Goal: Obtain resource: Obtain resource

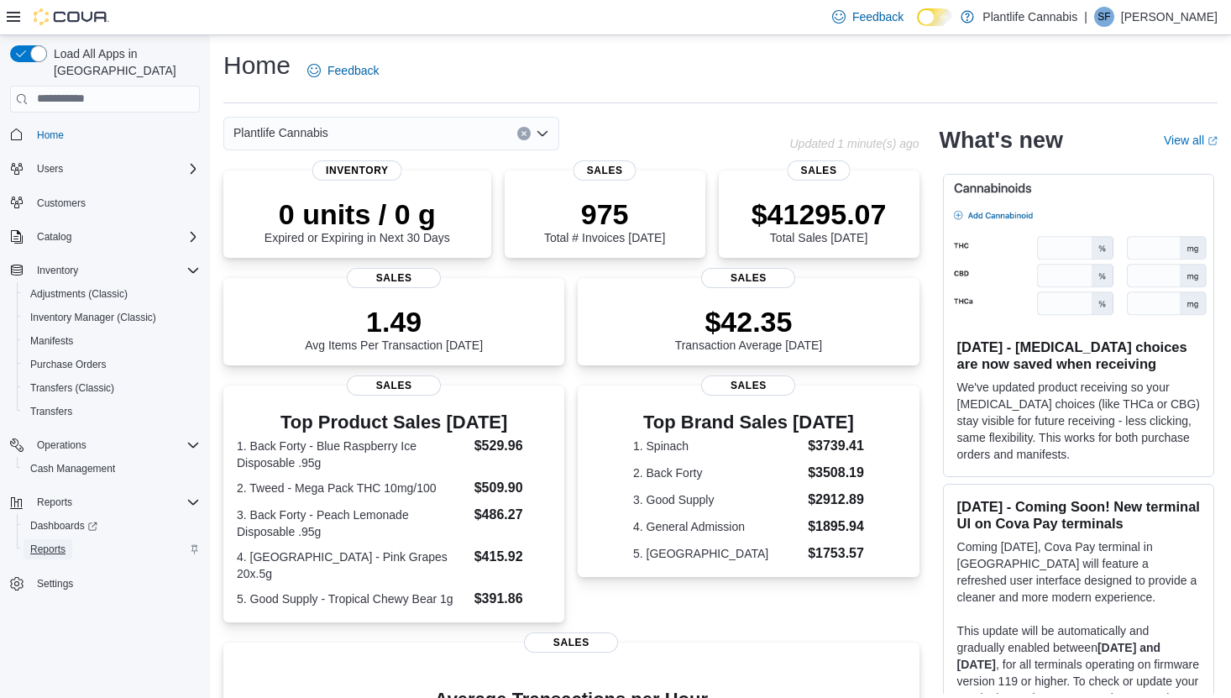
click at [59, 542] on span "Reports" at bounding box center [47, 548] width 35 height 13
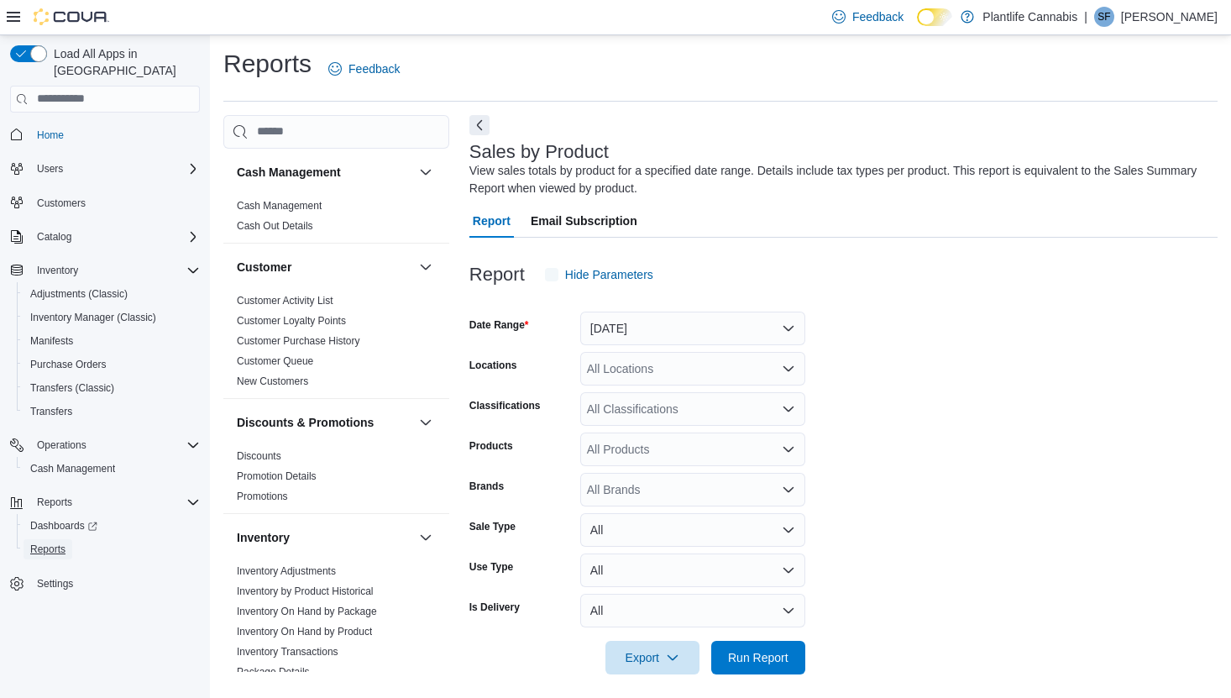
scroll to position [11, 0]
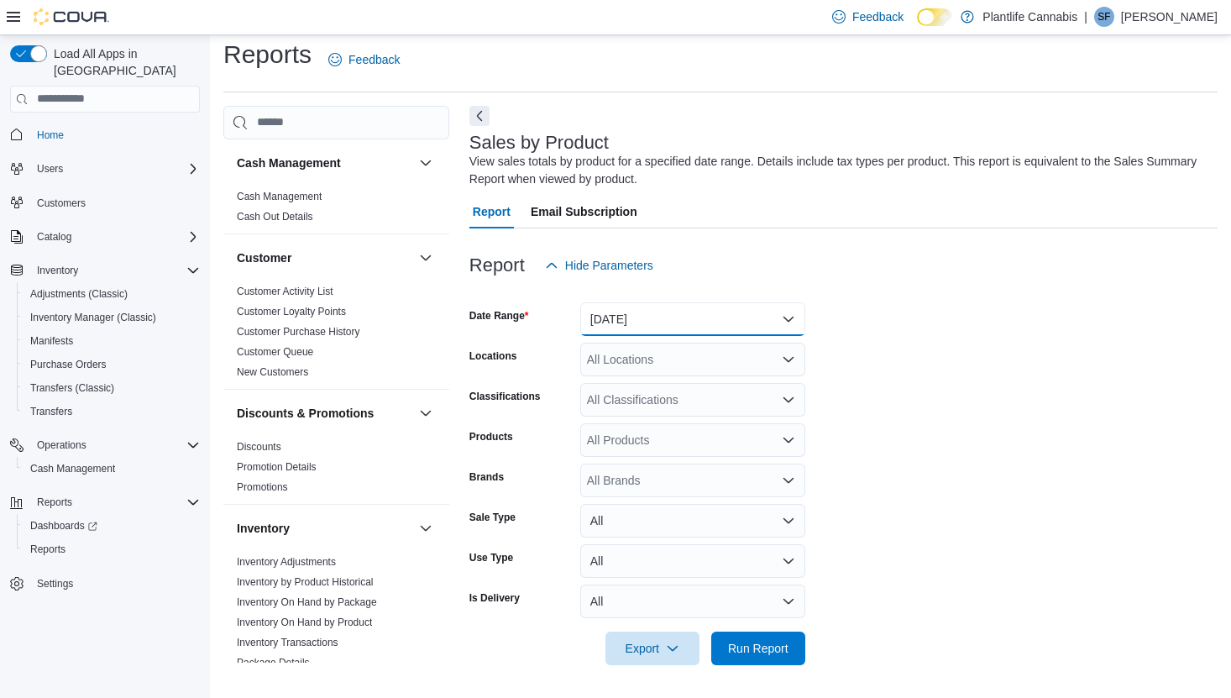
click at [714, 311] on button "Yesterday" at bounding box center [692, 319] width 225 height 34
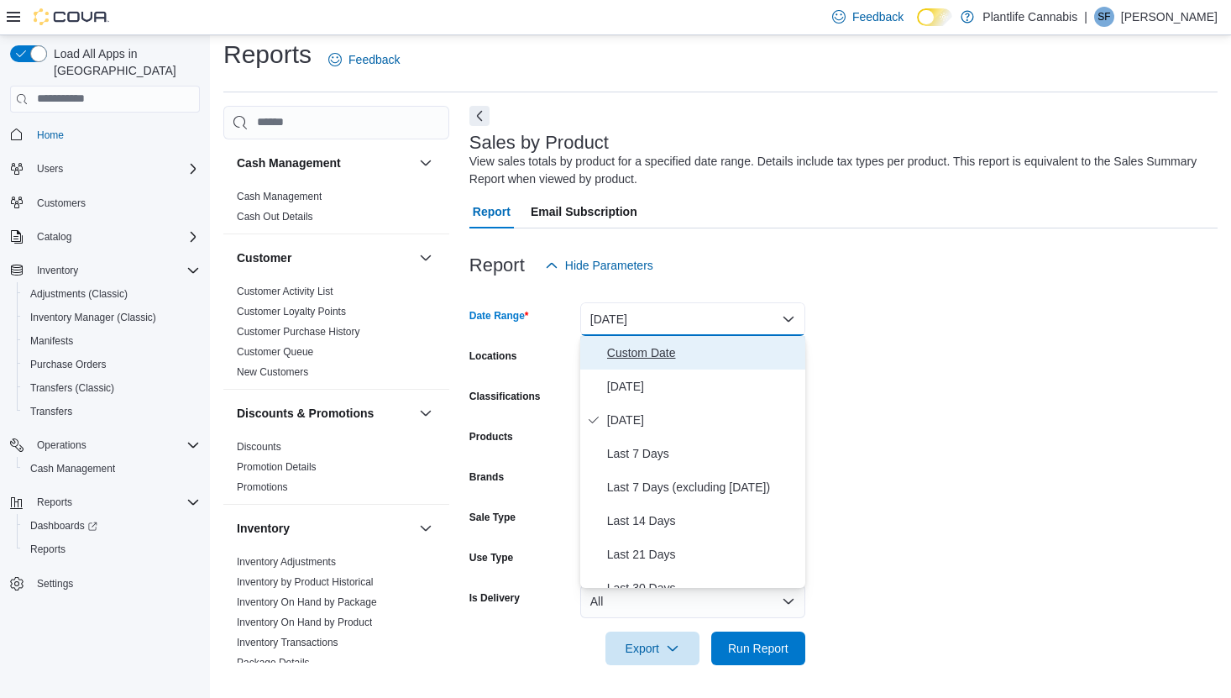
click at [676, 360] on span "Custom Date" at bounding box center [702, 352] width 191 height 20
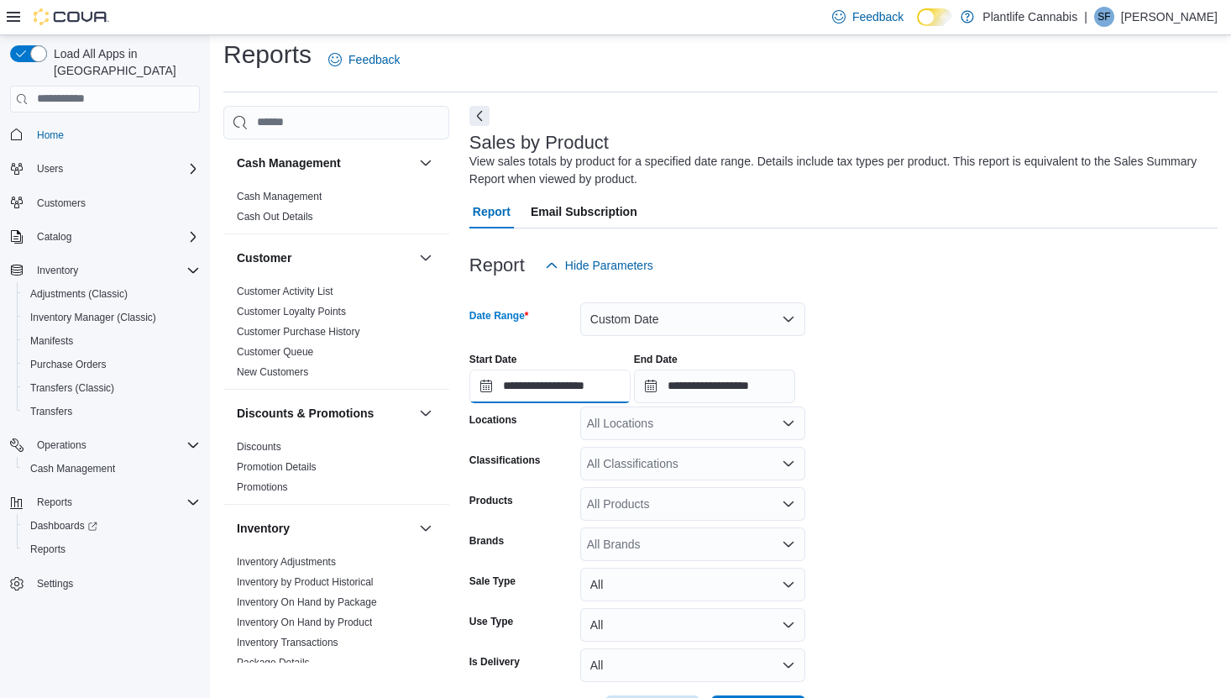
click at [551, 383] on input "**********" at bounding box center [549, 386] width 161 height 34
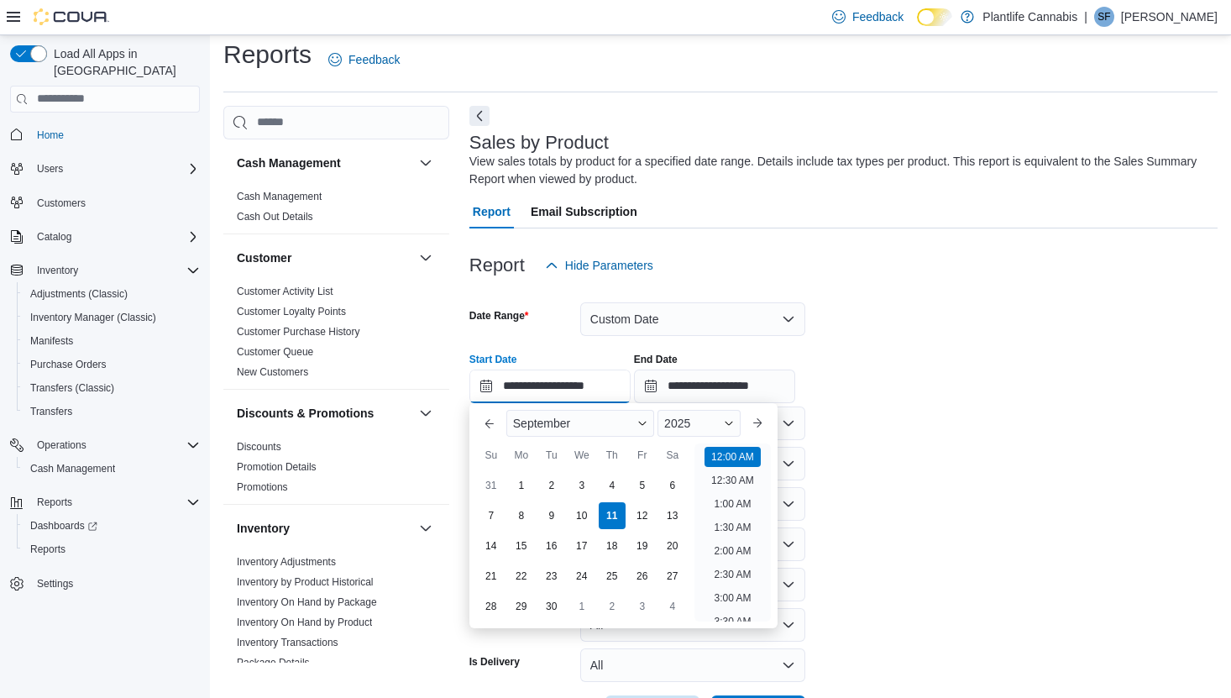
scroll to position [52, 0]
click at [491, 425] on button "Previous Month" at bounding box center [489, 423] width 27 height 27
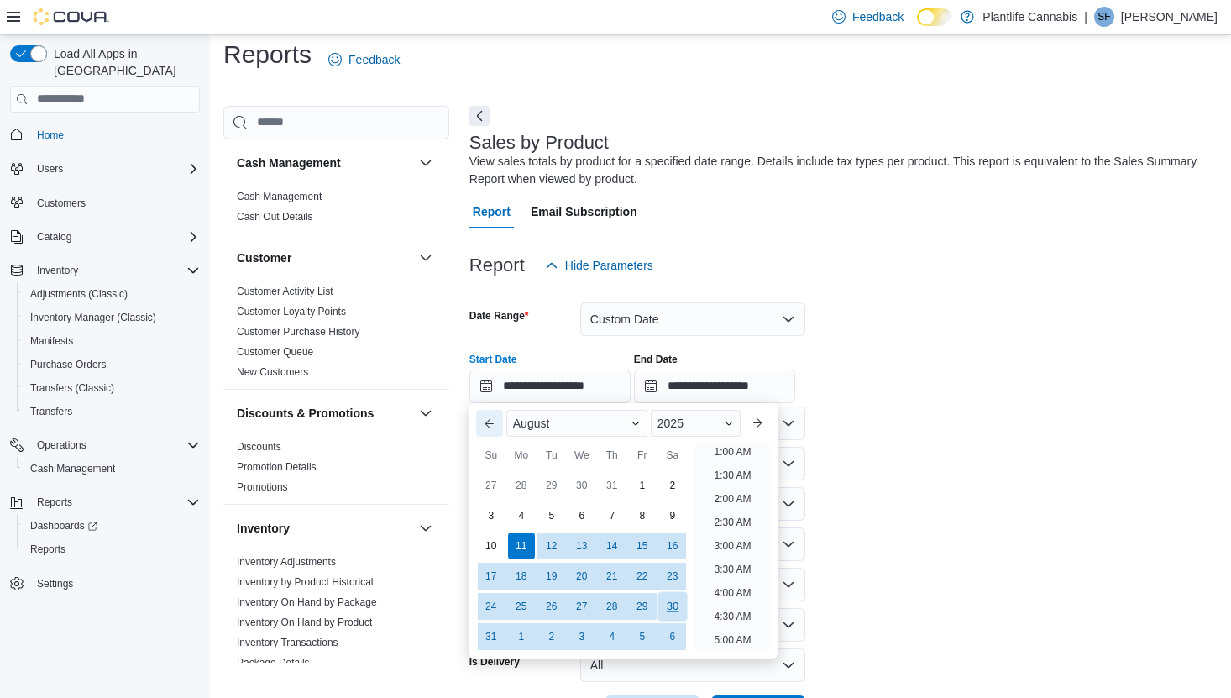
scroll to position [3, 0]
click at [611, 610] on div "28" at bounding box center [611, 605] width 29 height 29
type input "**********"
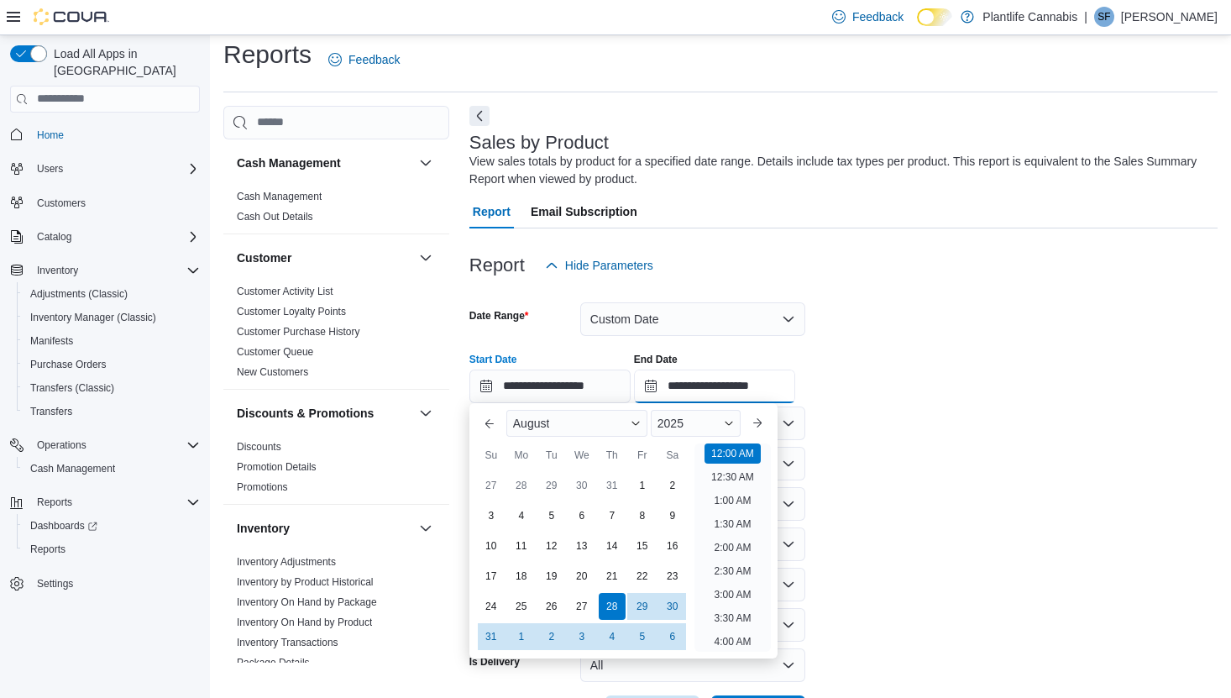
click at [703, 382] on input "**********" at bounding box center [714, 386] width 161 height 34
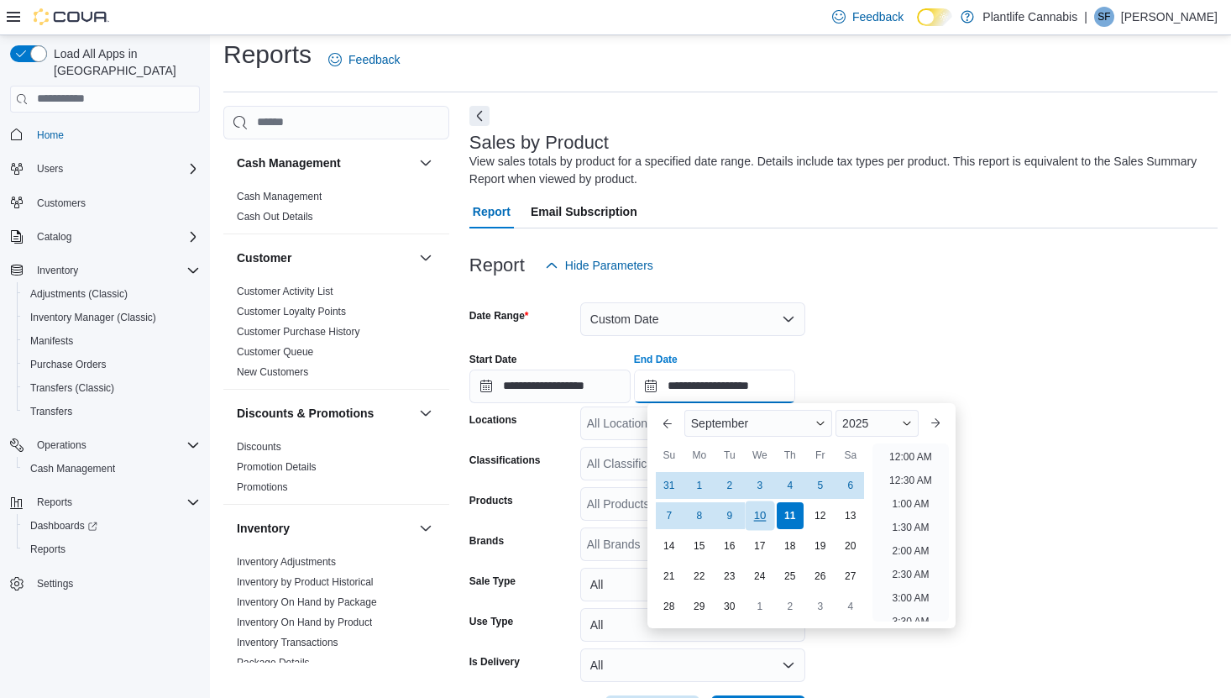
scroll to position [954, 0]
click at [762, 518] on div "10" at bounding box center [759, 514] width 29 height 29
type input "**********"
click at [1027, 415] on form "**********" at bounding box center [843, 505] width 748 height 447
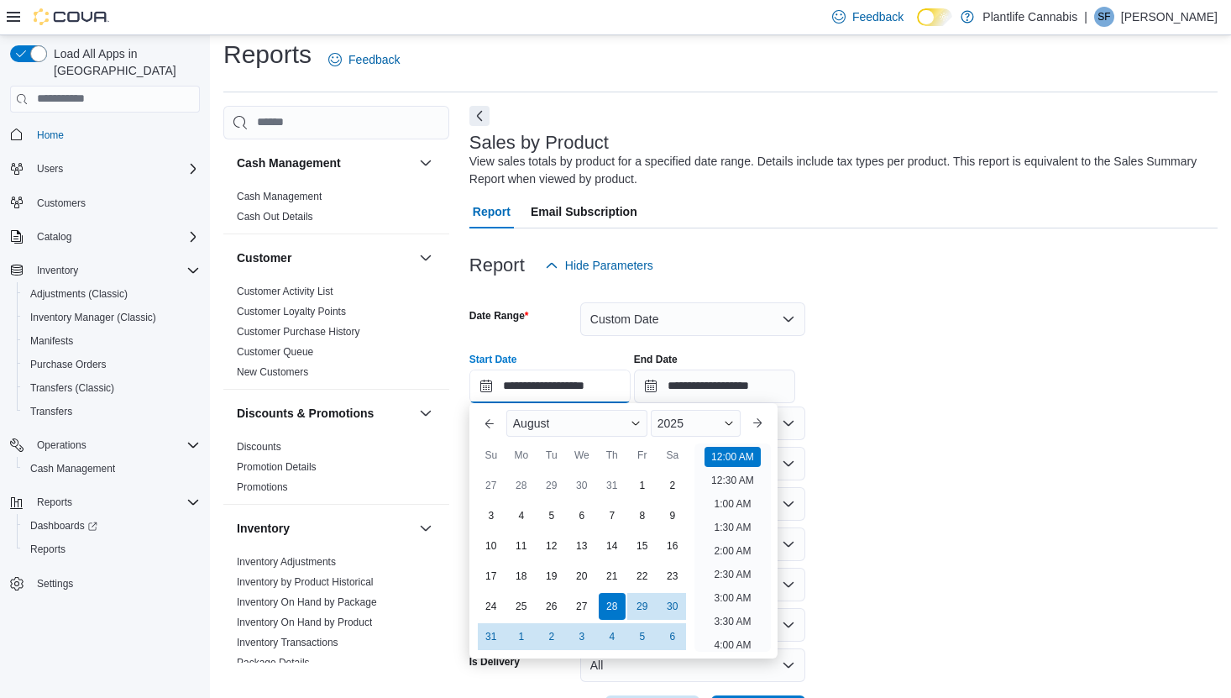
click at [590, 386] on input "**********" at bounding box center [549, 386] width 161 height 34
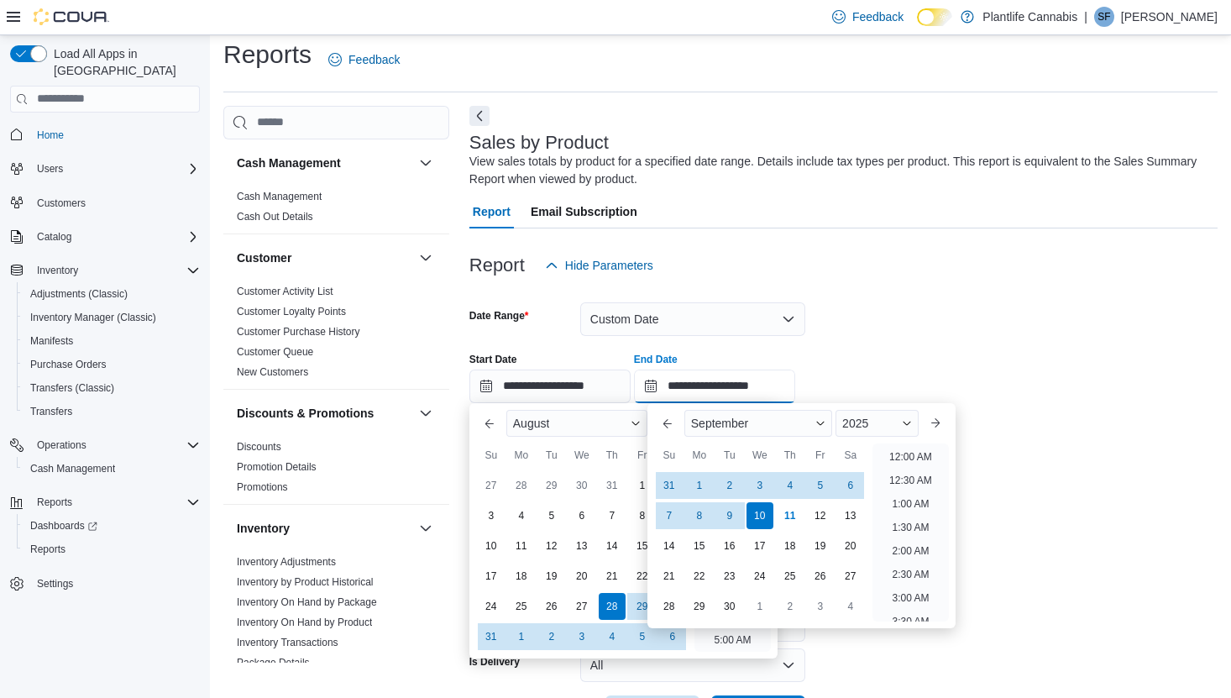
click at [740, 374] on input "**********" at bounding box center [714, 386] width 161 height 34
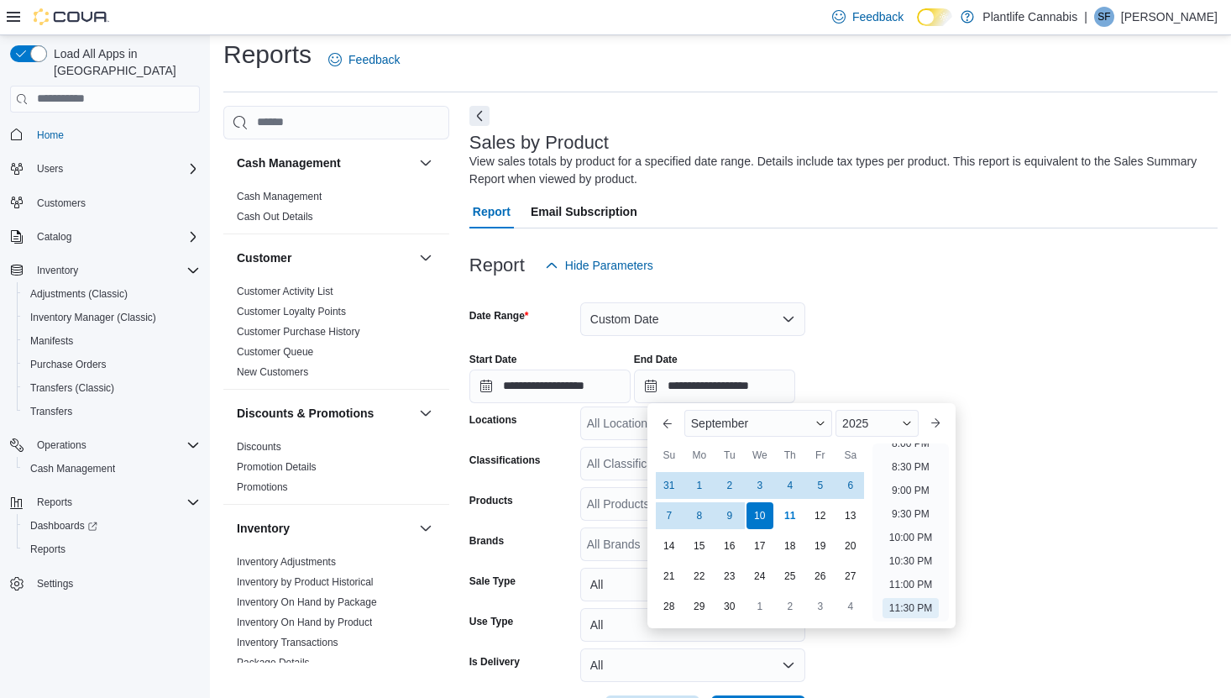
drag, startPoint x: 1065, startPoint y: 441, endPoint x: 1044, endPoint y: 454, distance: 24.9
click at [1066, 442] on form "**********" at bounding box center [843, 505] width 748 height 447
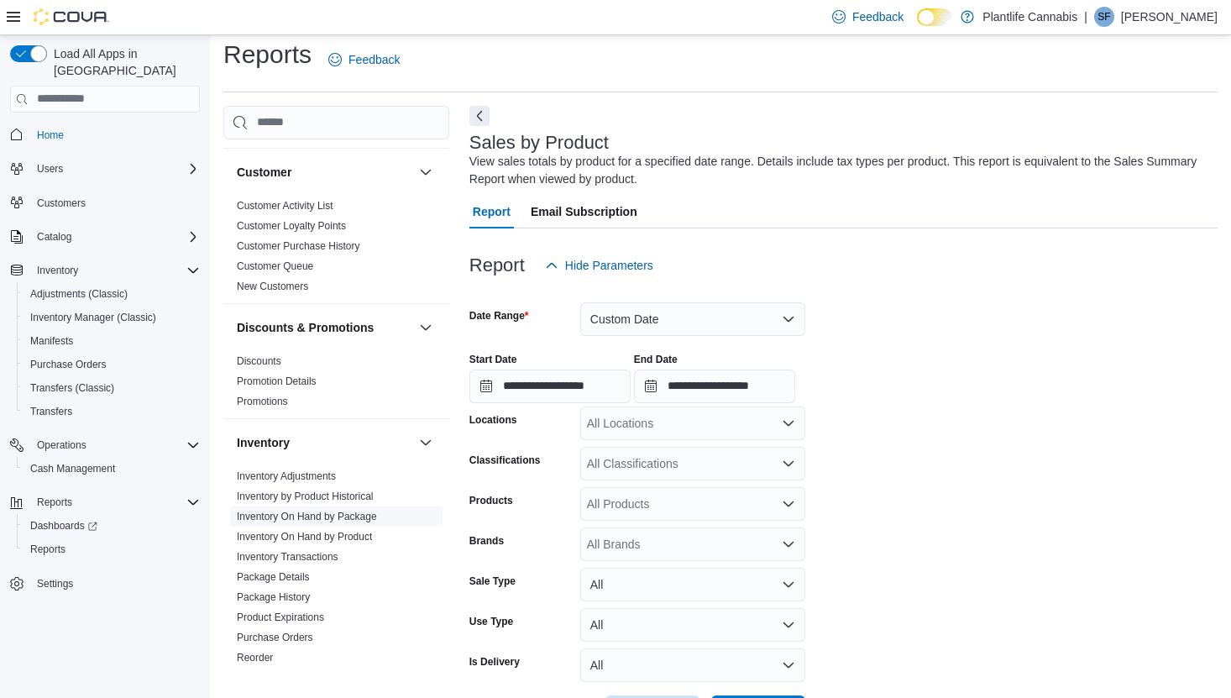
scroll to position [119, 0]
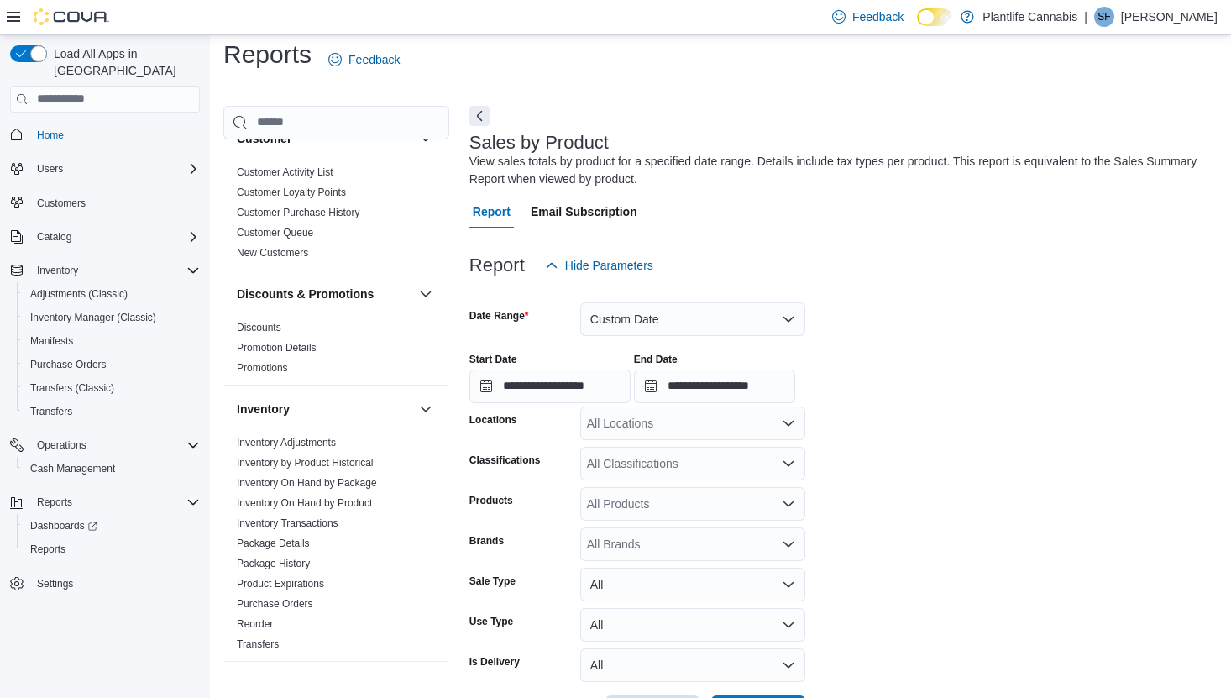
click at [336, 484] on link "Inventory On Hand by Package" at bounding box center [307, 483] width 140 height 12
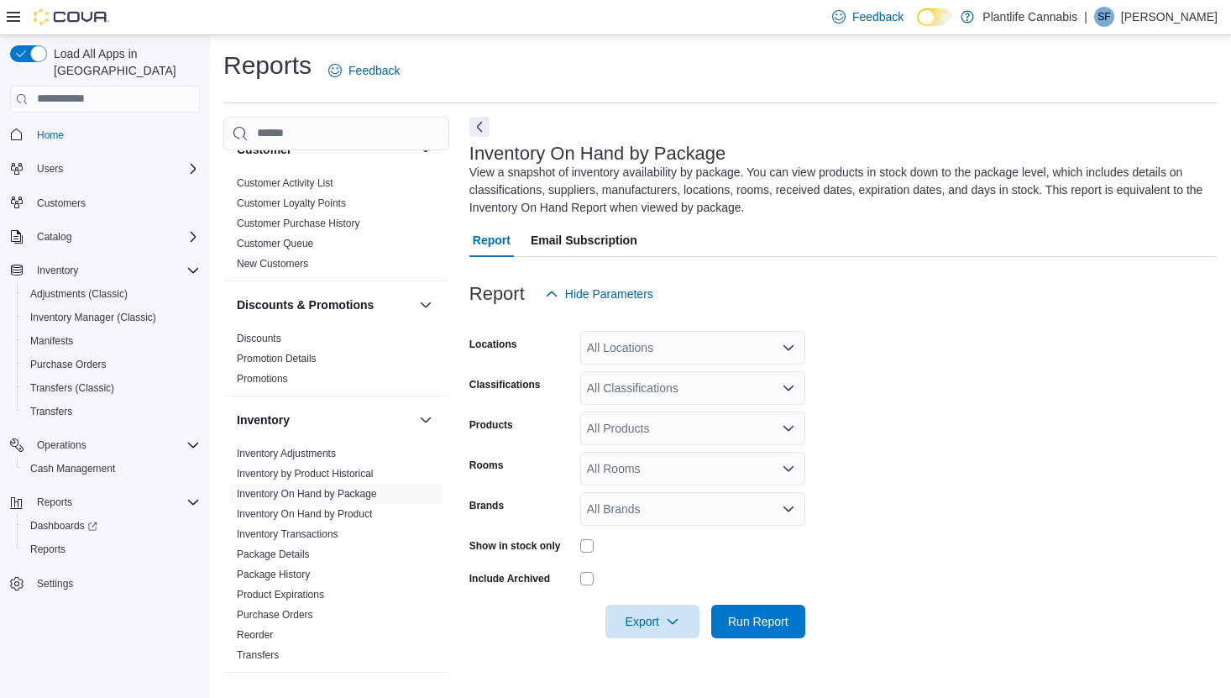
click at [656, 346] on div "All Locations" at bounding box center [692, 348] width 225 height 34
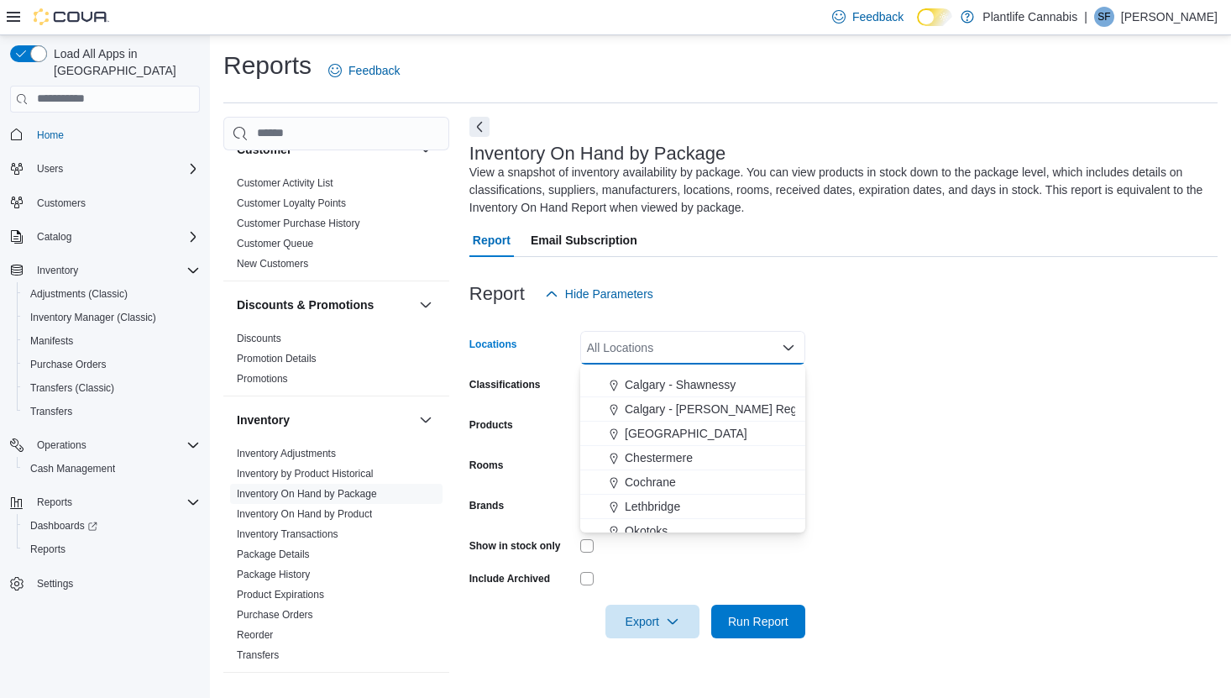
scroll to position [1001, 0]
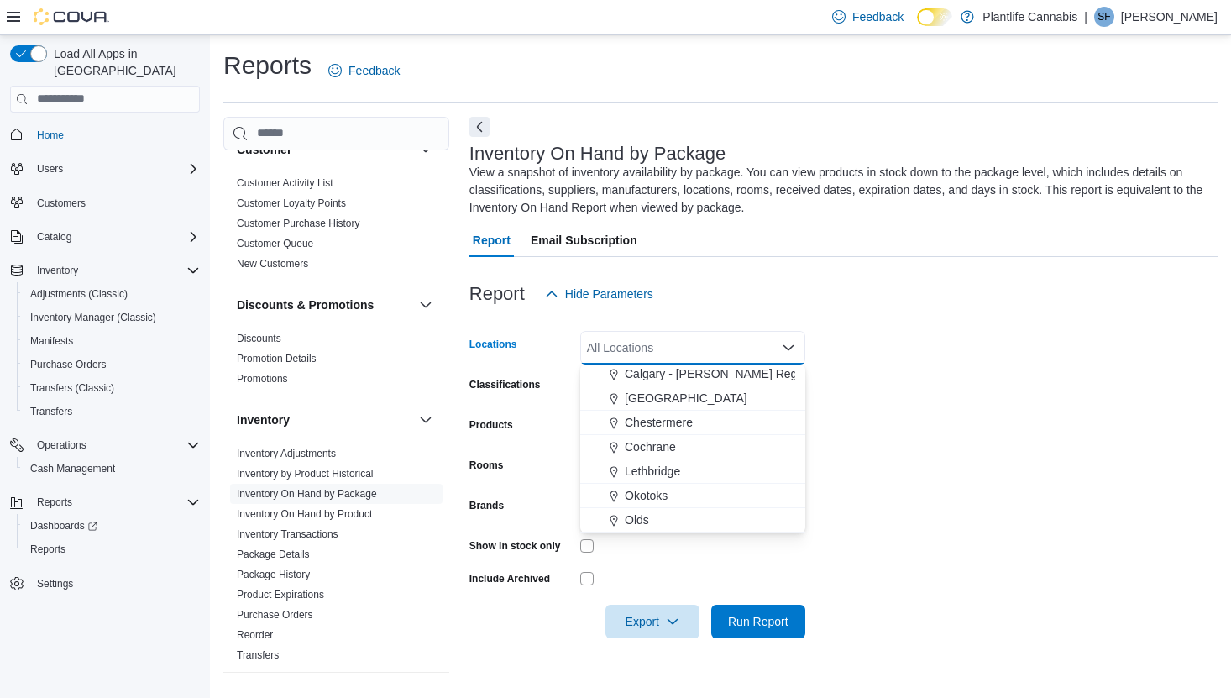
drag, startPoint x: 649, startPoint y: 496, endPoint x: 876, endPoint y: 502, distance: 226.7
click at [649, 495] on span "Okotoks" at bounding box center [646, 495] width 43 height 17
drag, startPoint x: 918, startPoint y: 502, endPoint x: 886, endPoint y: 543, distance: 51.5
click at [918, 501] on form "Locations Okotoks Combo box. Selected. Okotoks. Press Backspace to delete Okoto…" at bounding box center [843, 474] width 748 height 327
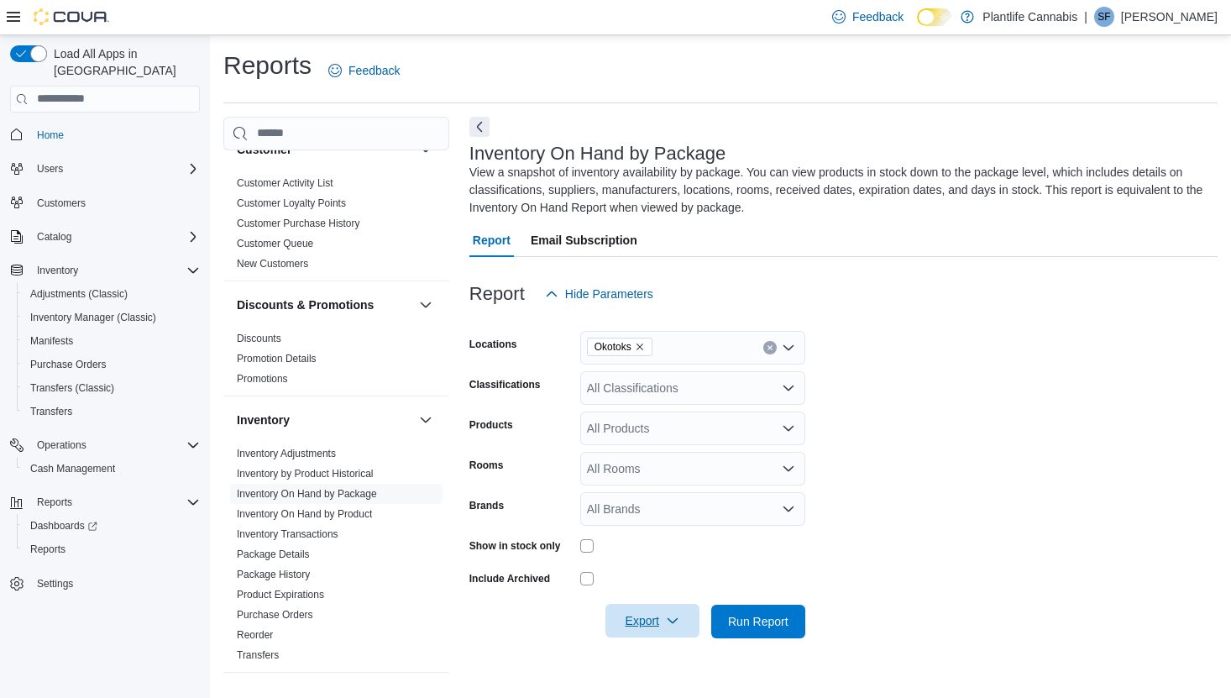
drag, startPoint x: 657, startPoint y: 626, endPoint x: 656, endPoint y: 610, distance: 16.0
click at [657, 625] on span "Export" at bounding box center [652, 621] width 74 height 34
click at [667, 515] on span "Export to Excel" at bounding box center [653, 518] width 76 height 13
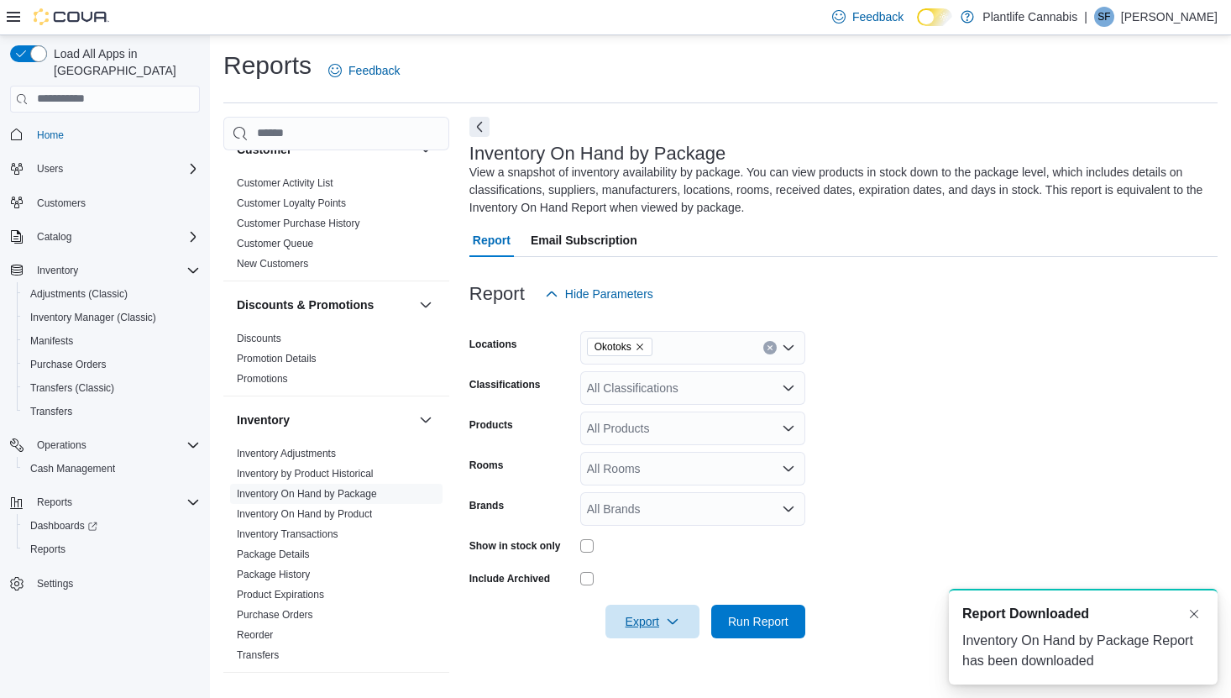
scroll to position [0, 0]
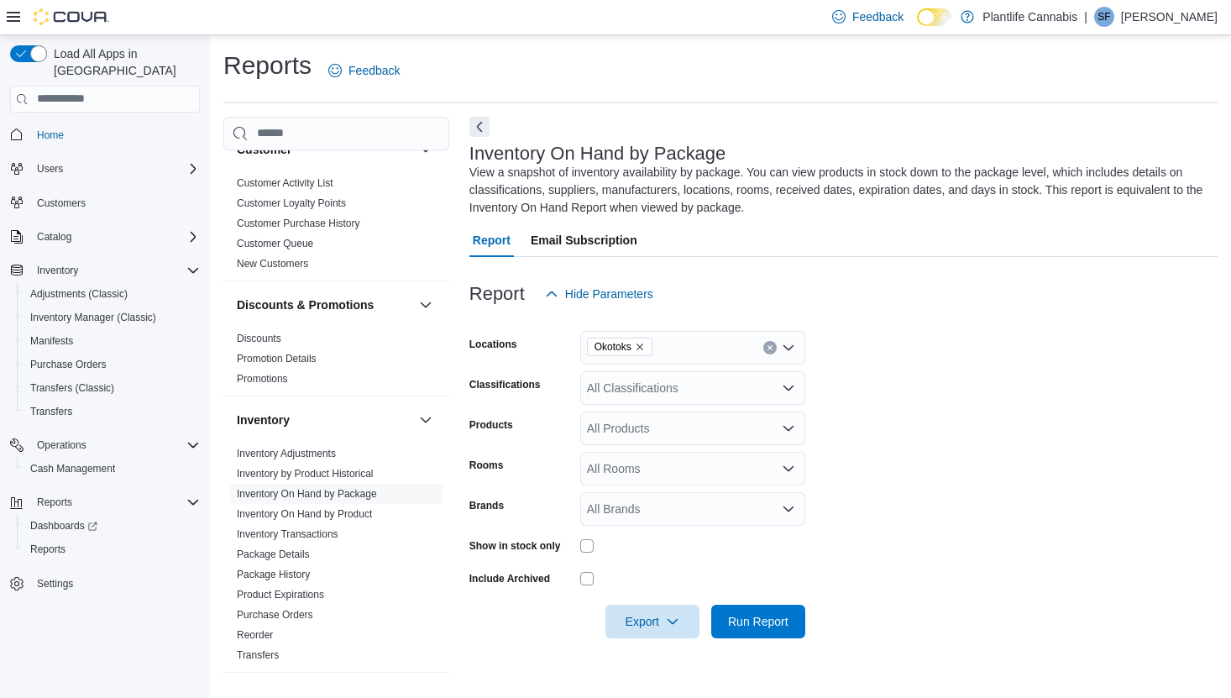
drag, startPoint x: 646, startPoint y: 344, endPoint x: 656, endPoint y: 405, distance: 62.1
click at [645, 344] on icon "Remove Okotoks from selection in this group" at bounding box center [640, 347] width 10 height 10
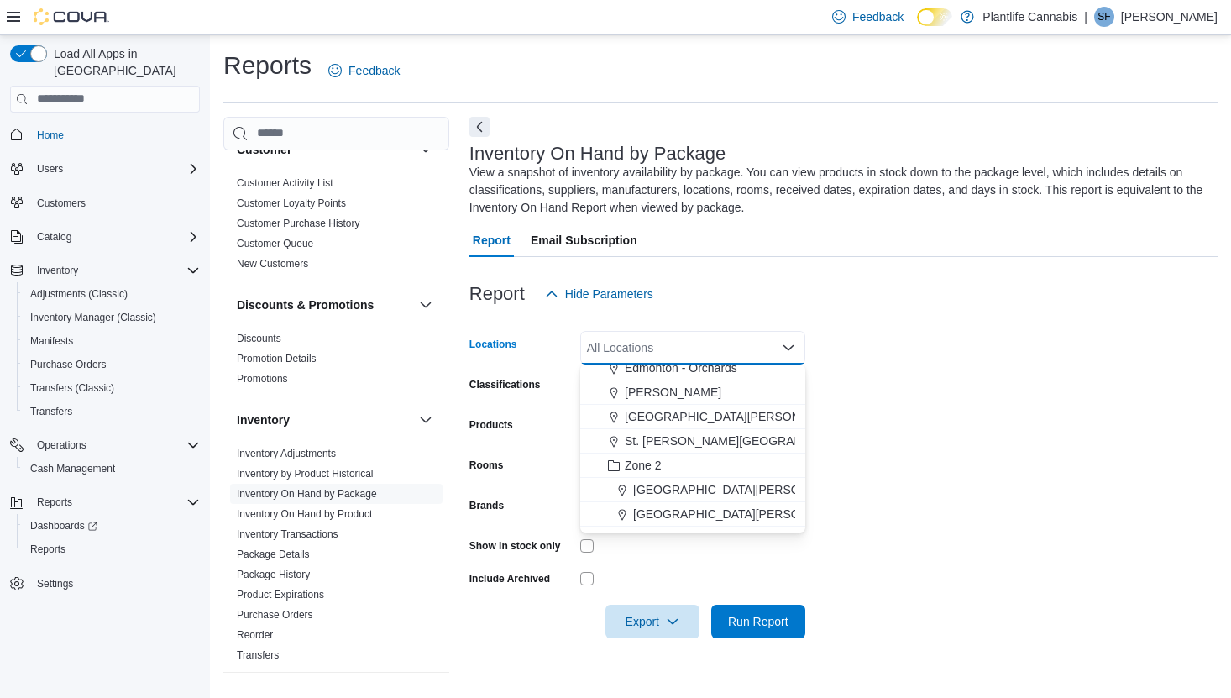
scroll to position [175, 0]
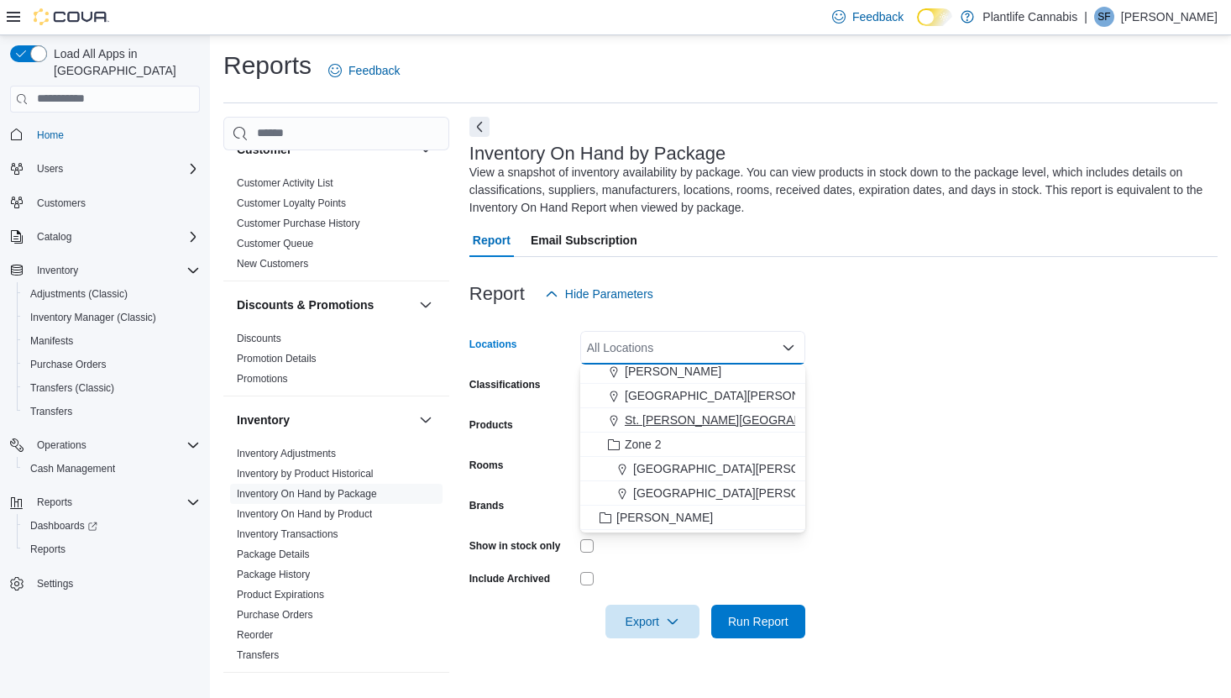
click at [718, 417] on span "St. Albert - Jensen Lakes" at bounding box center [743, 419] width 237 height 17
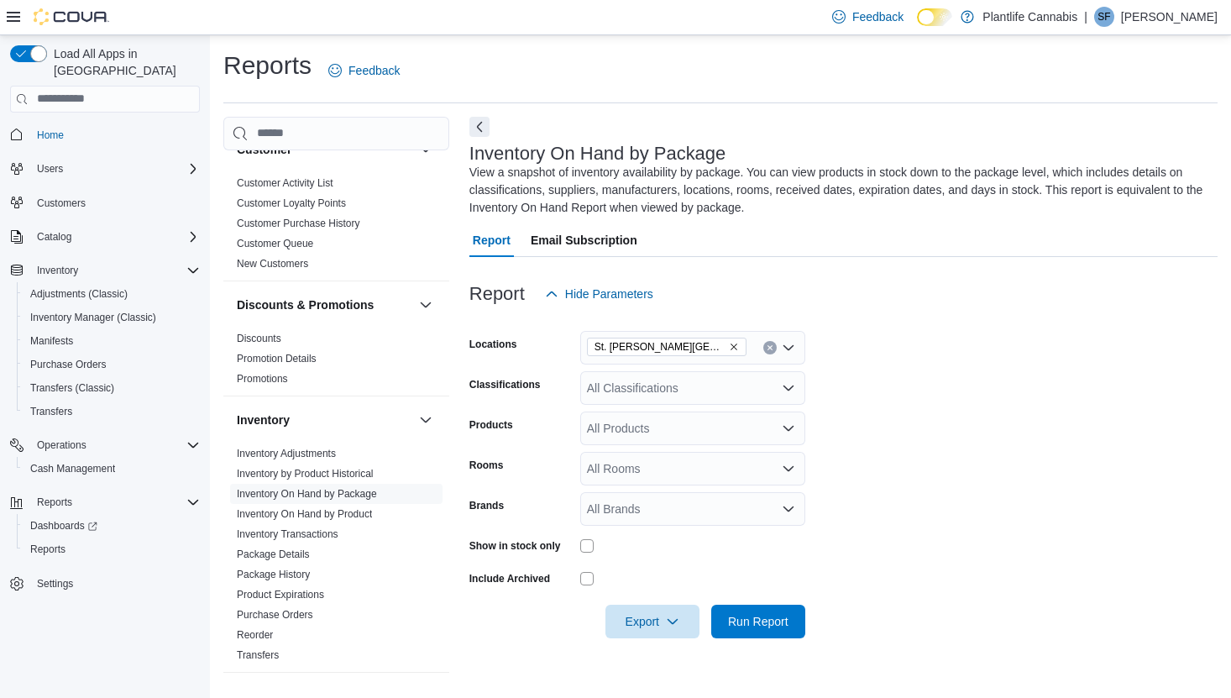
click at [902, 431] on form "Locations St. Albert - Jensen Lakes Classifications All Classifications Product…" at bounding box center [843, 474] width 748 height 327
click at [663, 614] on span "Export" at bounding box center [652, 621] width 74 height 34
click at [666, 525] on button "Export to Excel" at bounding box center [653, 519] width 96 height 34
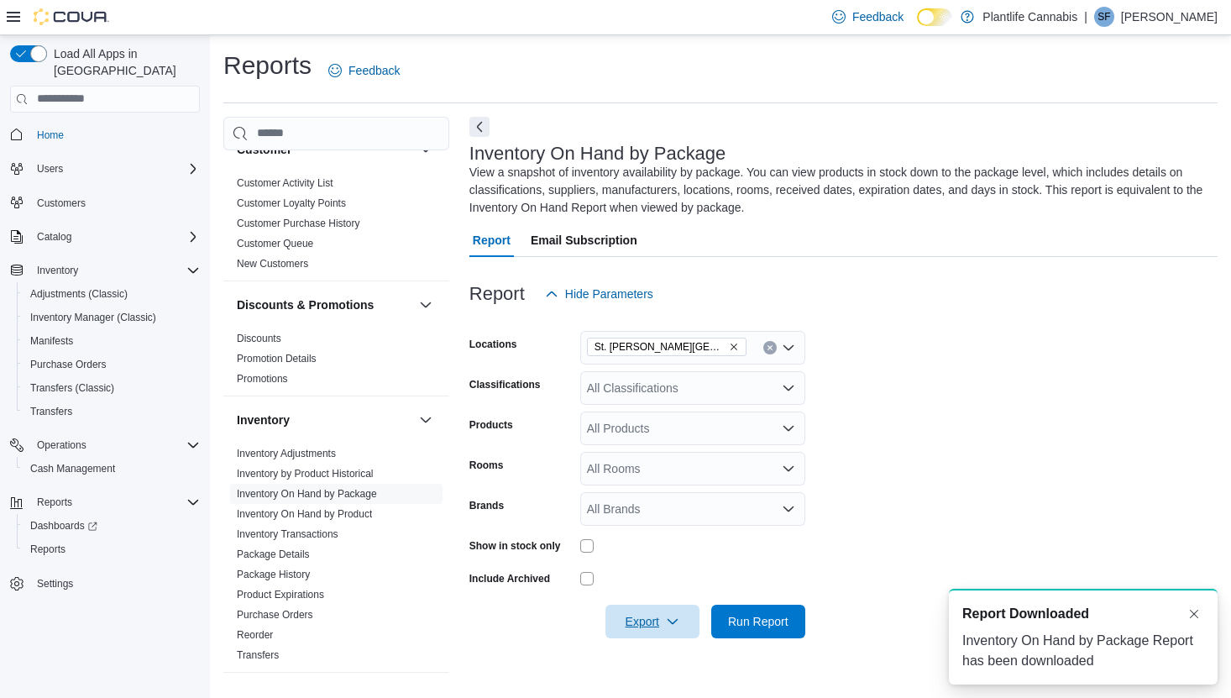
scroll to position [0, 0]
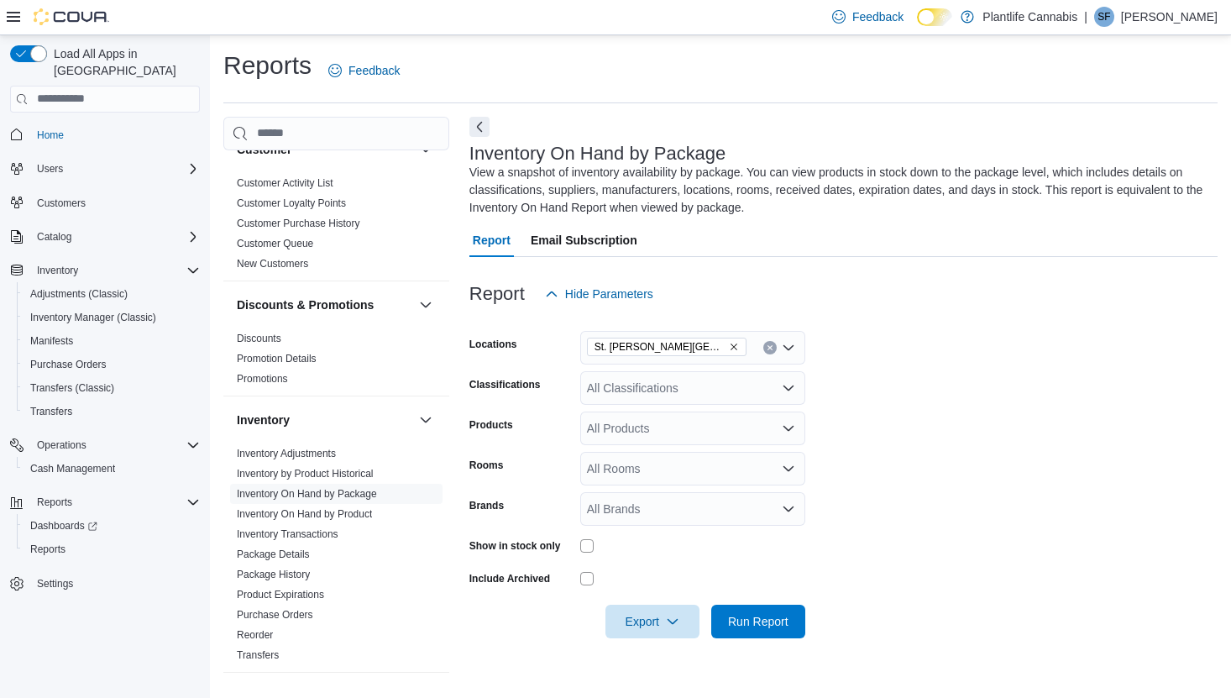
click at [729, 342] on icon "Remove St. Albert - Jensen Lakes from selection in this group" at bounding box center [734, 347] width 10 height 10
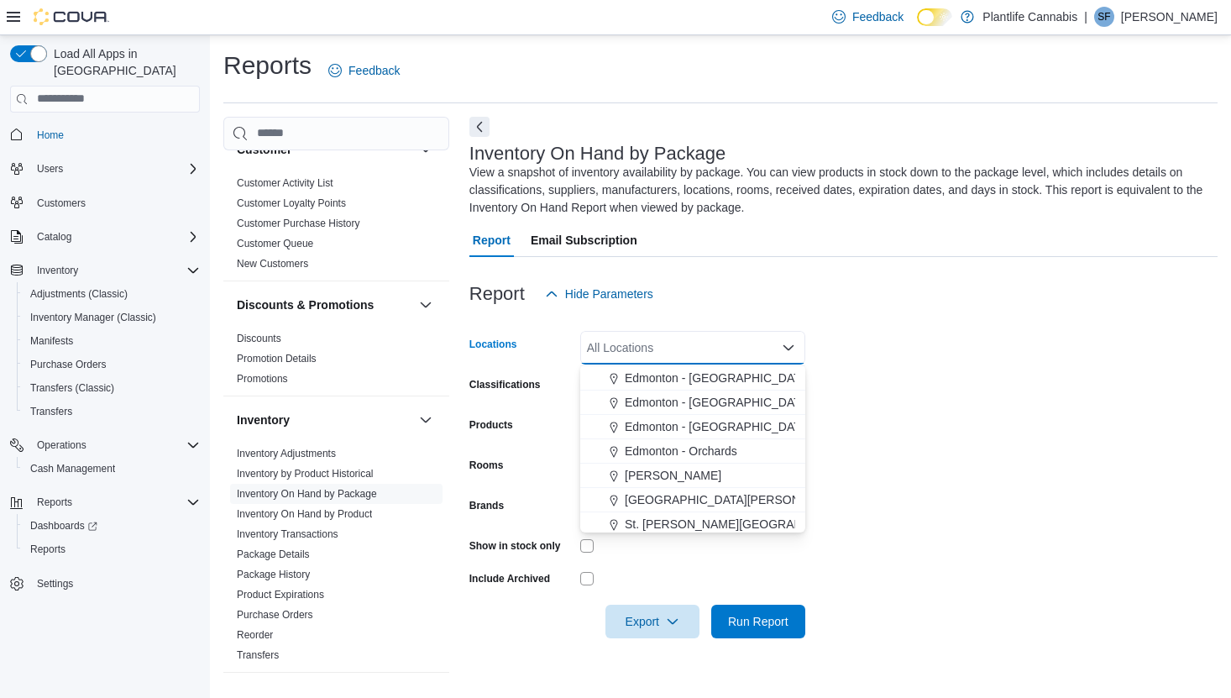
scroll to position [76, 0]
drag, startPoint x: 732, startPoint y: 421, endPoint x: 878, endPoint y: 434, distance: 146.7
click at [731, 421] on span "Edmonton - Jagare Ridge" at bounding box center [718, 422] width 186 height 17
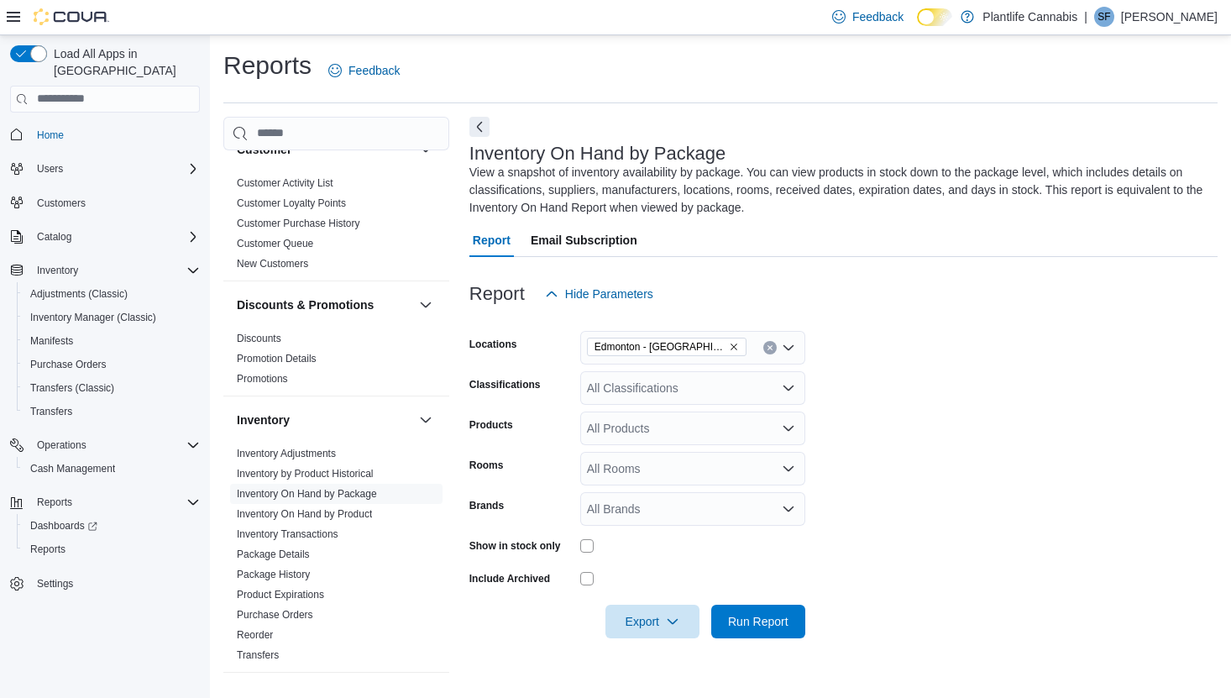
drag, startPoint x: 883, startPoint y: 434, endPoint x: 881, endPoint y: 450, distance: 16.1
click at [883, 435] on form "Locations Edmonton - Jagare Ridge Classifications All Classifications Products …" at bounding box center [843, 474] width 748 height 327
click at [651, 621] on span "Export" at bounding box center [652, 621] width 74 height 34
click at [669, 522] on span "Export to Excel" at bounding box center [653, 518] width 76 height 13
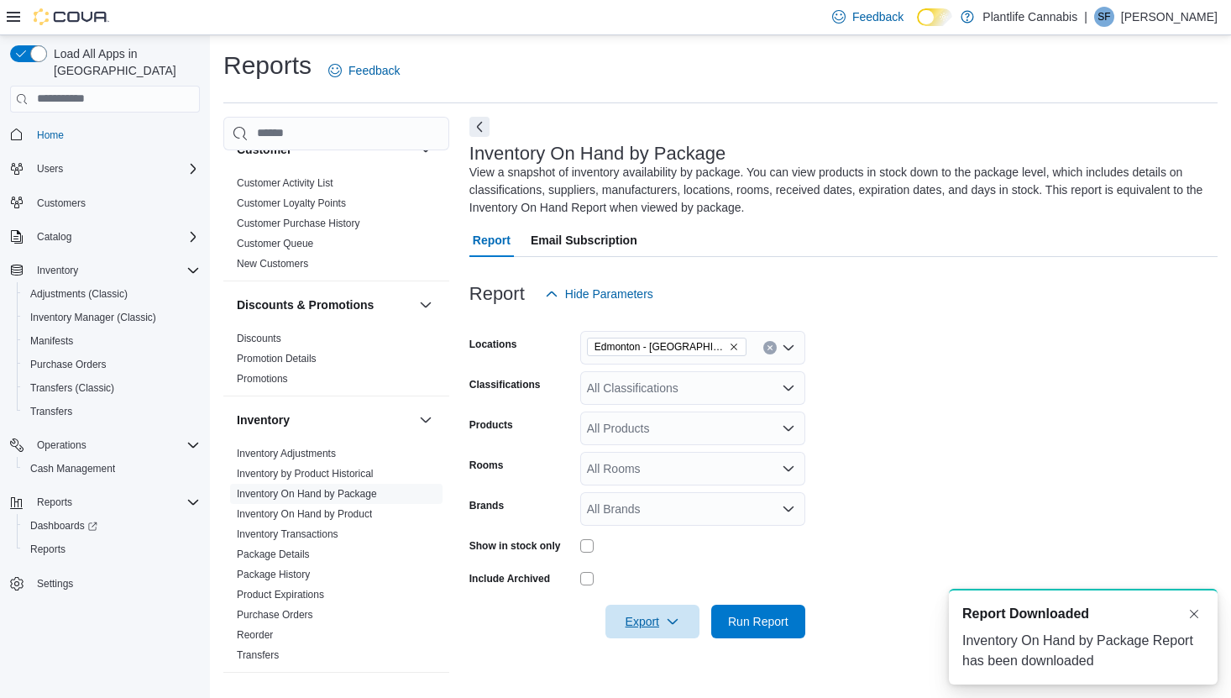
scroll to position [0, 0]
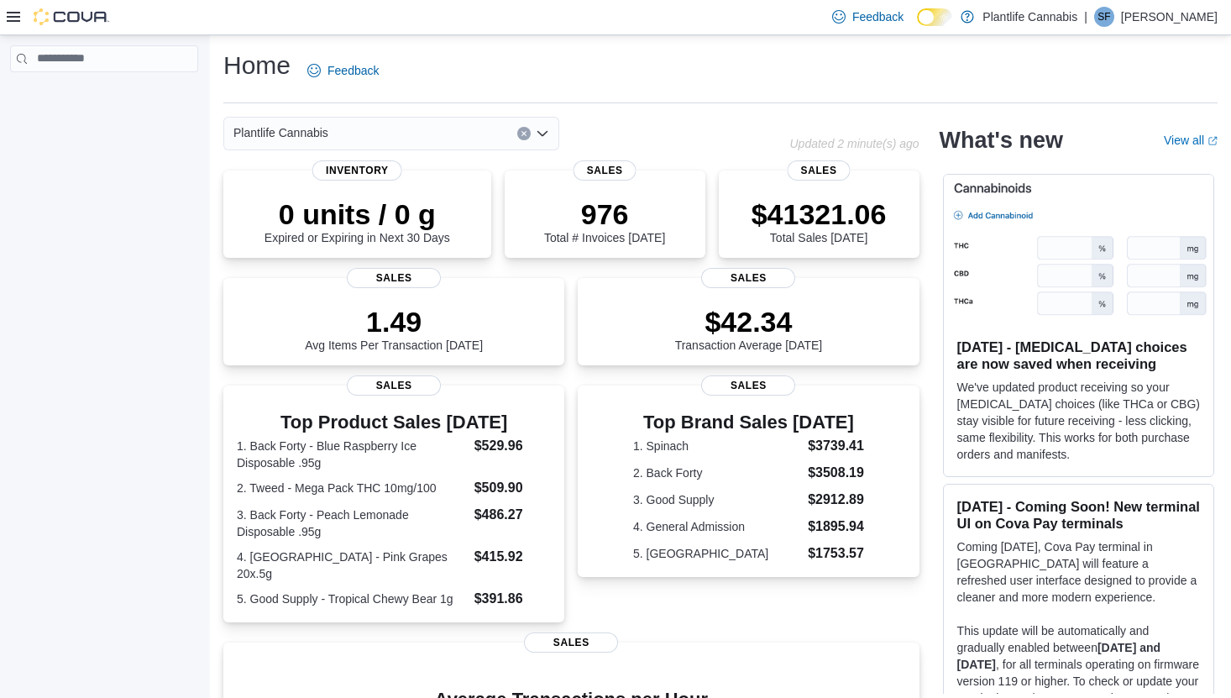
click at [503, 62] on div "Home Feedback" at bounding box center [720, 71] width 994 height 44
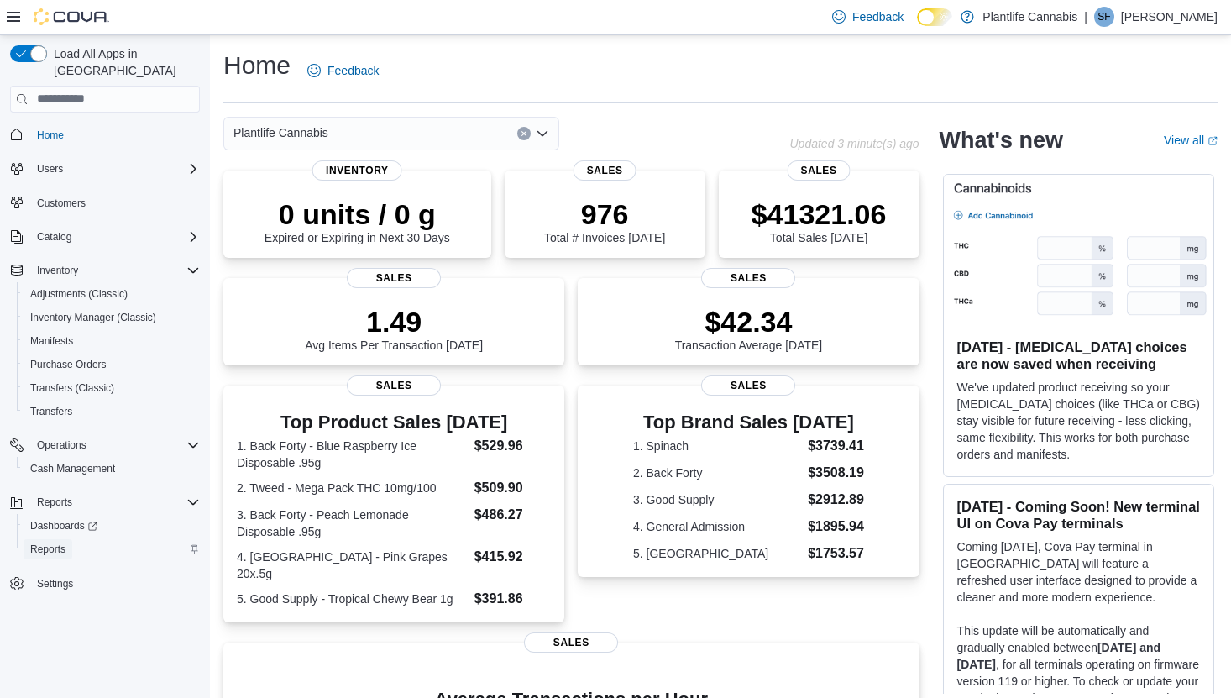
click at [37, 542] on span "Reports" at bounding box center [47, 548] width 35 height 13
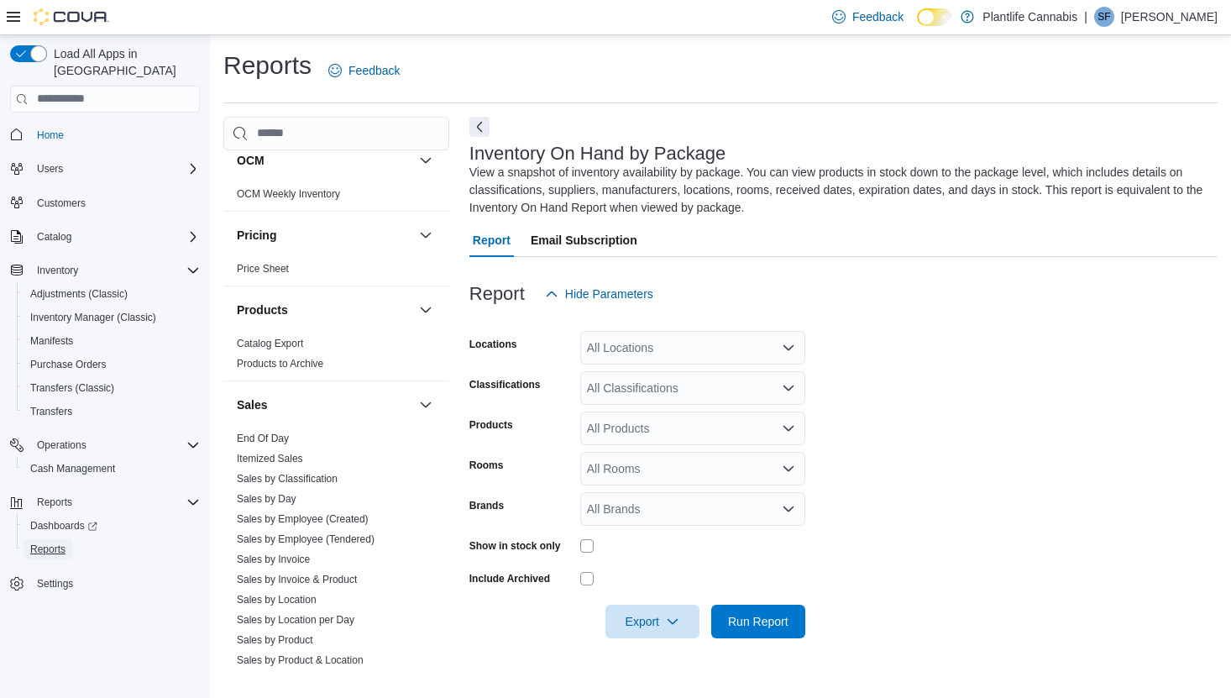
scroll to position [787, 0]
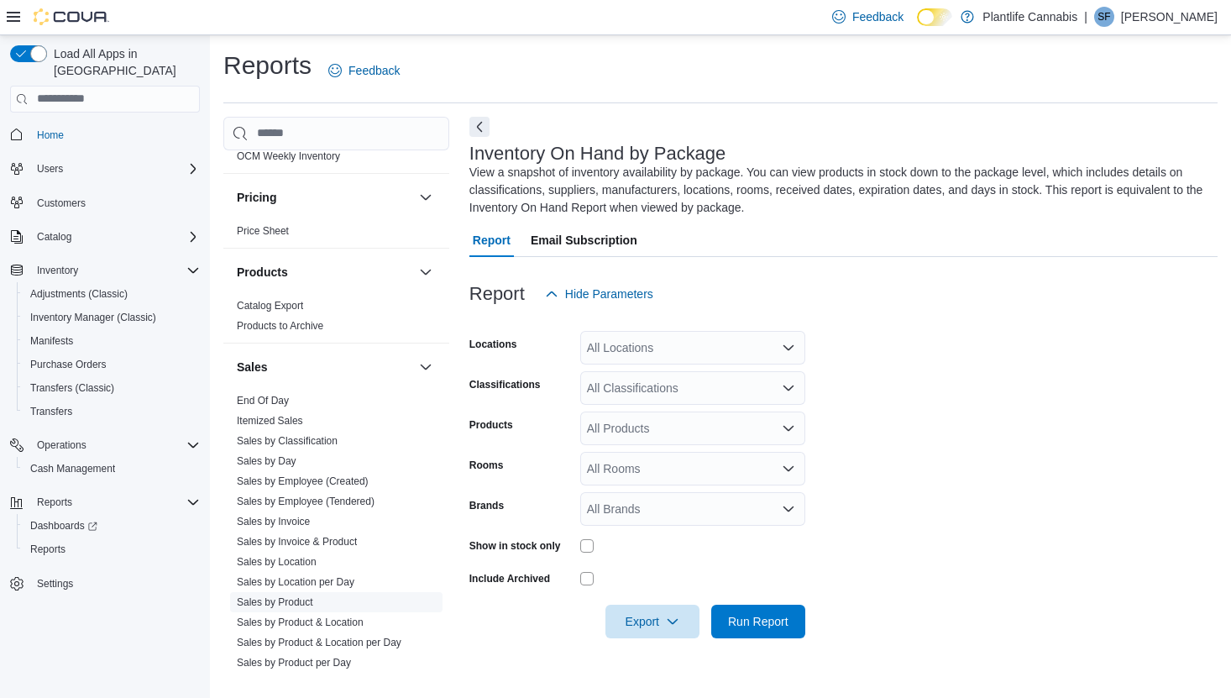
click at [307, 599] on link "Sales by Product" at bounding box center [275, 602] width 76 height 12
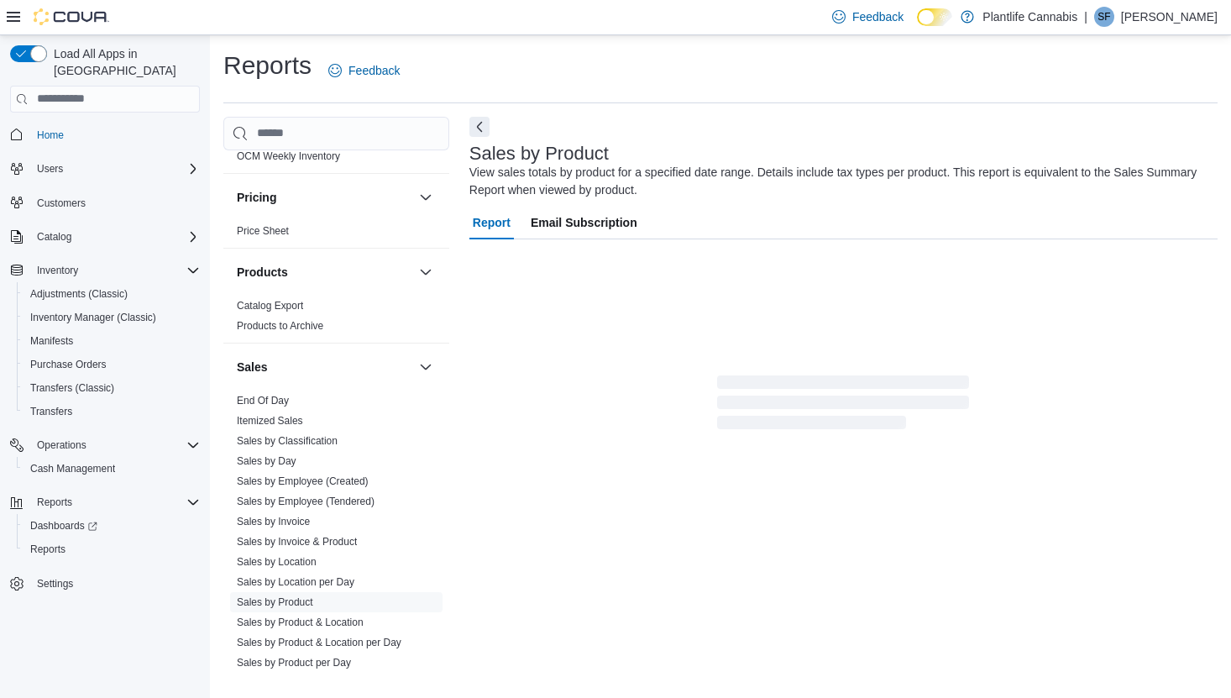
scroll to position [11, 0]
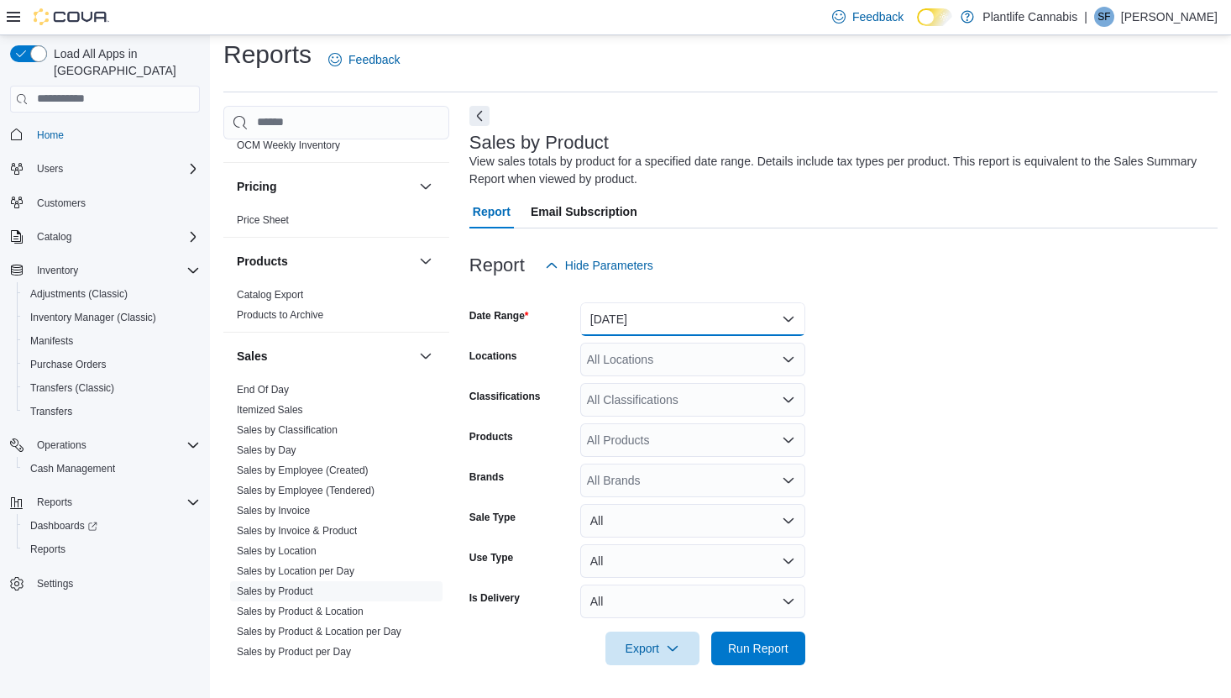
click at [651, 311] on button "Yesterday" at bounding box center [692, 319] width 225 height 34
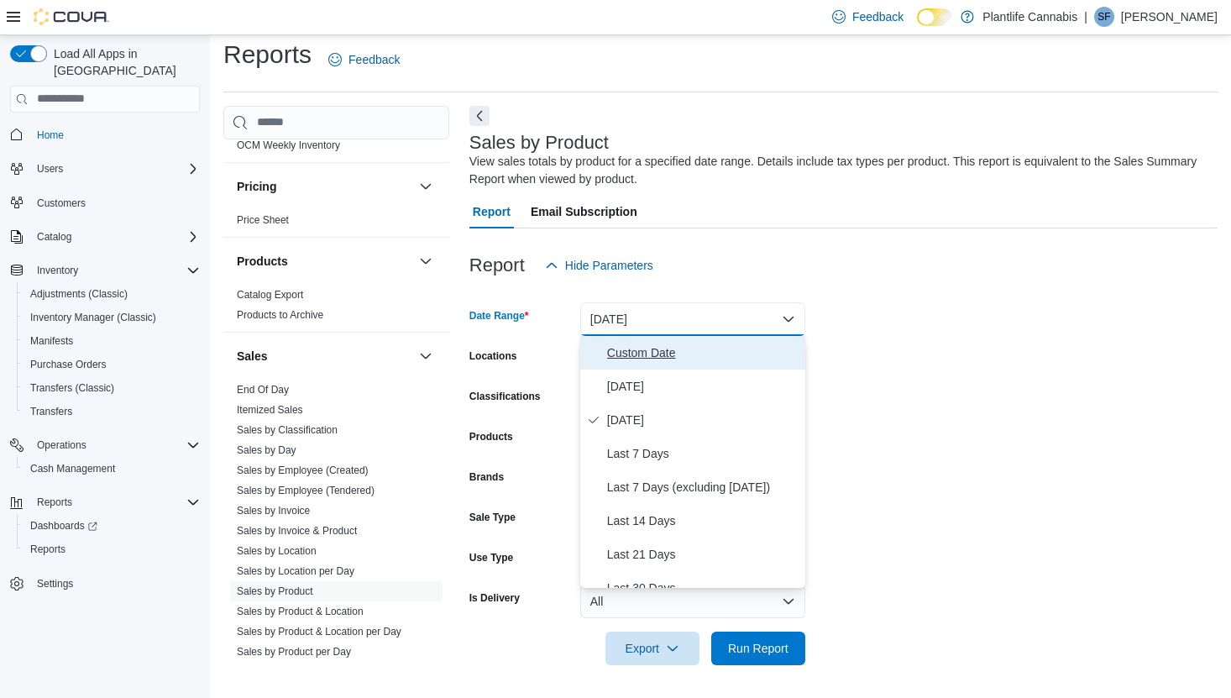
click at [654, 349] on span "Custom Date" at bounding box center [702, 352] width 191 height 20
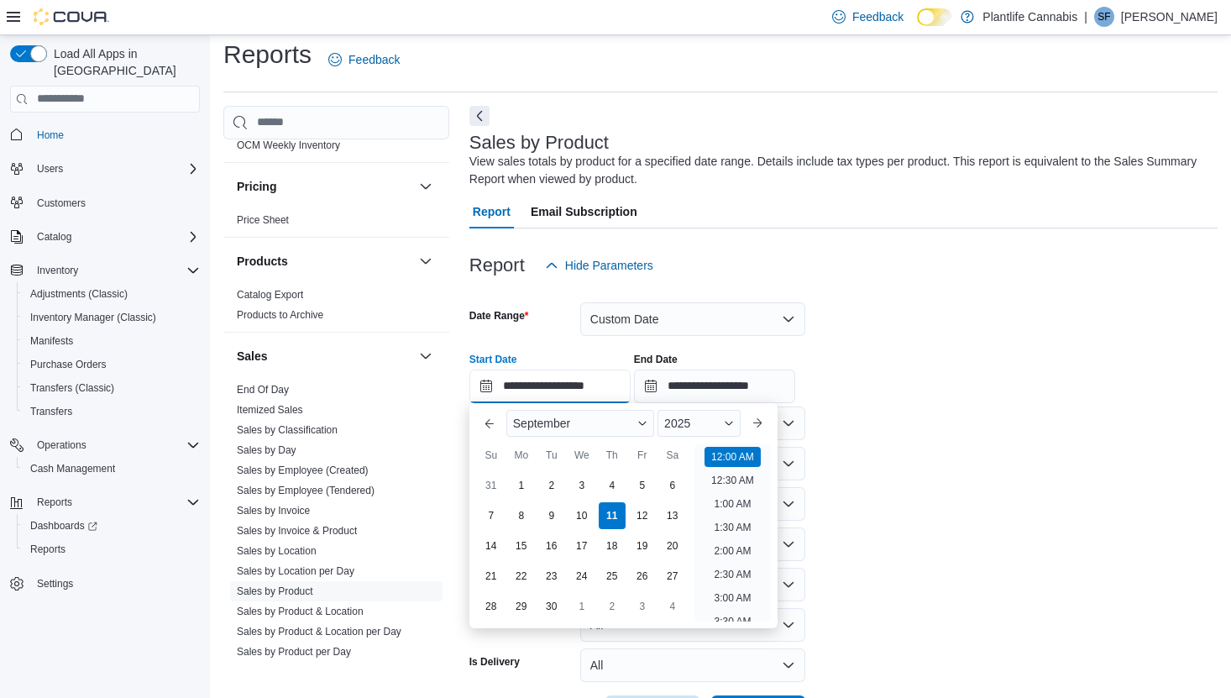
click at [573, 389] on input "**********" at bounding box center [549, 386] width 161 height 34
click at [491, 425] on button "Previous Month" at bounding box center [489, 423] width 27 height 27
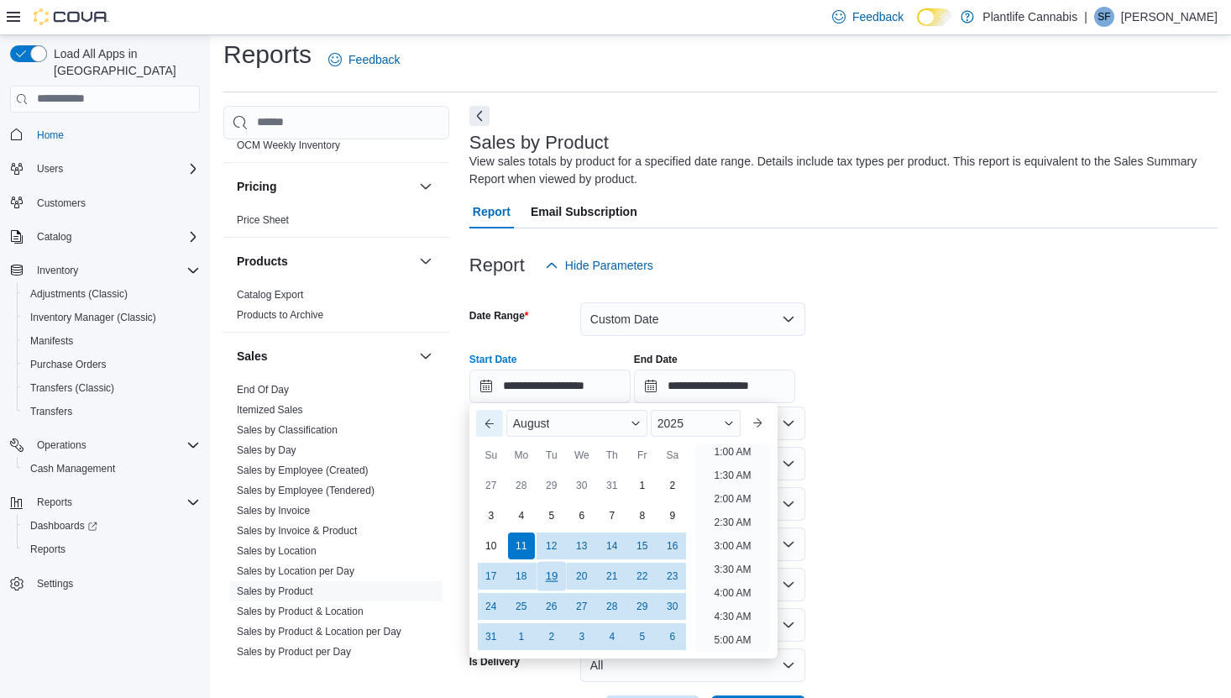
scroll to position [3, 0]
click at [611, 608] on div "28" at bounding box center [611, 605] width 29 height 29
type input "**********"
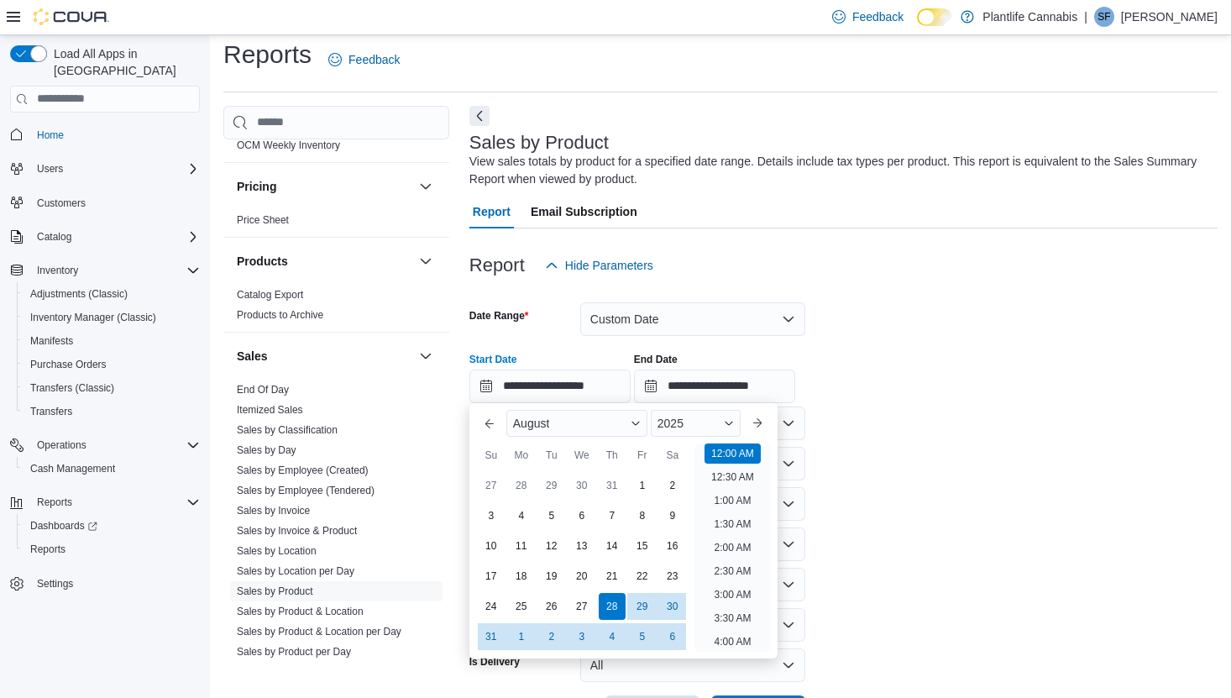
drag, startPoint x: 1028, startPoint y: 435, endPoint x: 956, endPoint y: 418, distance: 74.1
click at [1013, 432] on form "**********" at bounding box center [843, 505] width 748 height 447
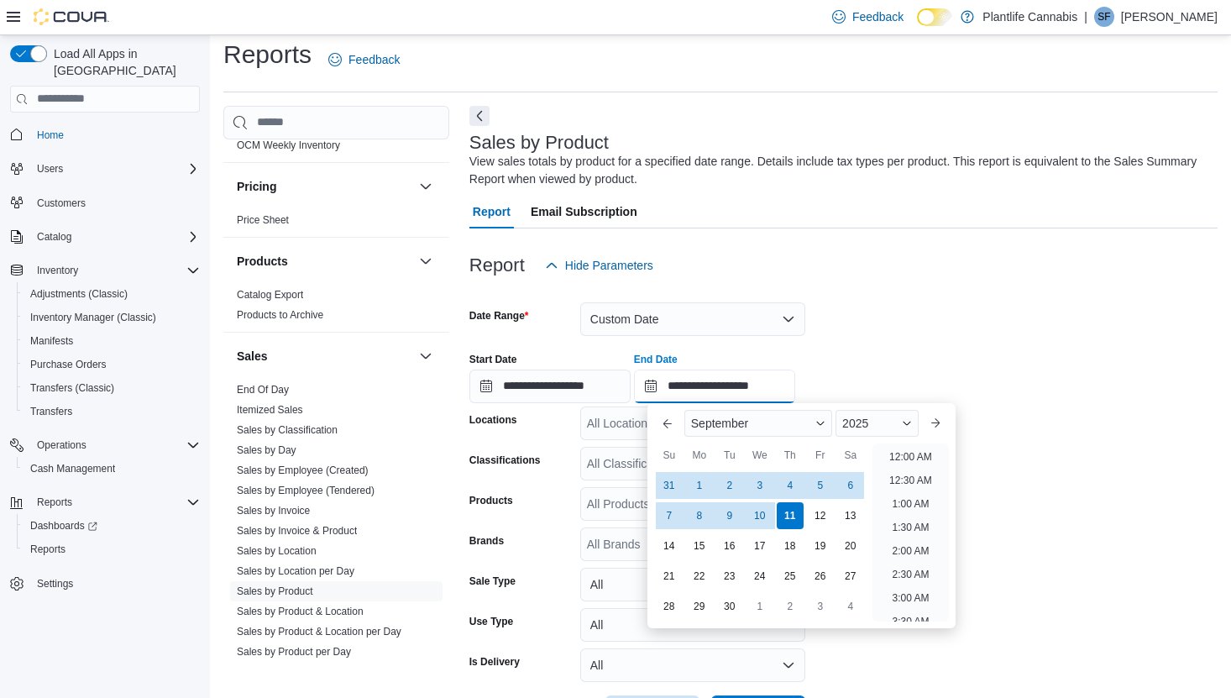
click at [759, 389] on input "**********" at bounding box center [714, 386] width 161 height 34
click at [760, 517] on div "10" at bounding box center [759, 514] width 29 height 29
type input "**********"
drag, startPoint x: 1104, startPoint y: 473, endPoint x: 1001, endPoint y: 544, distance: 125.0
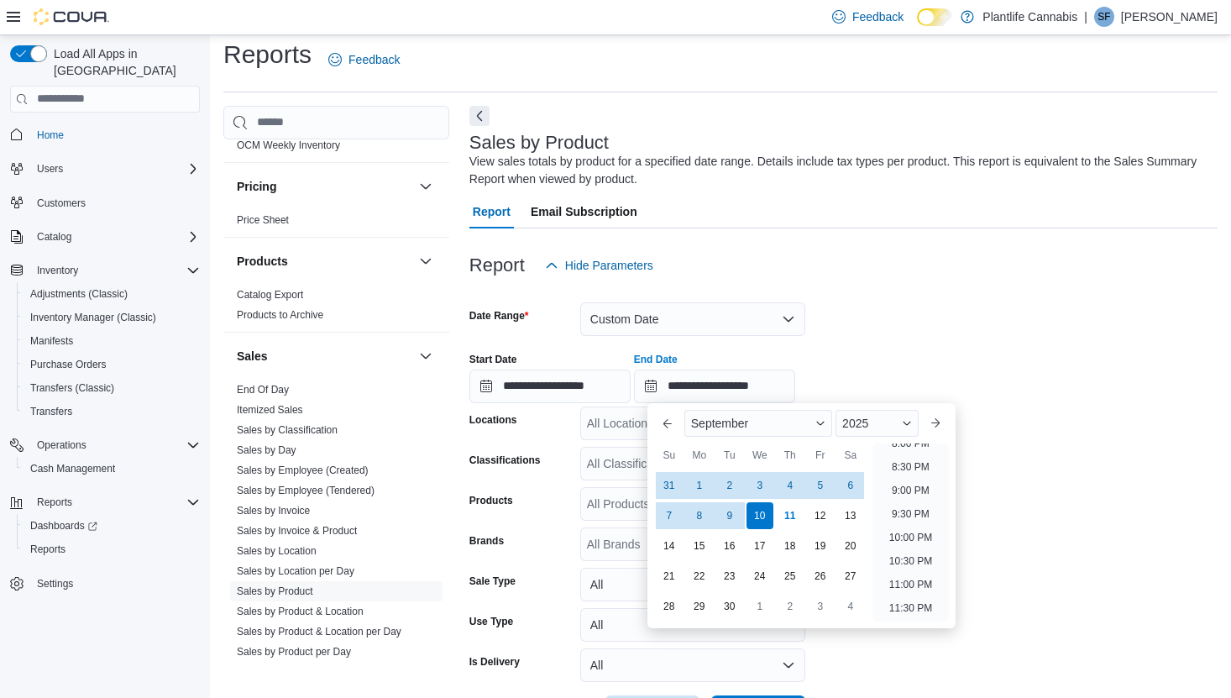
click at [1104, 473] on form "**********" at bounding box center [843, 505] width 748 height 447
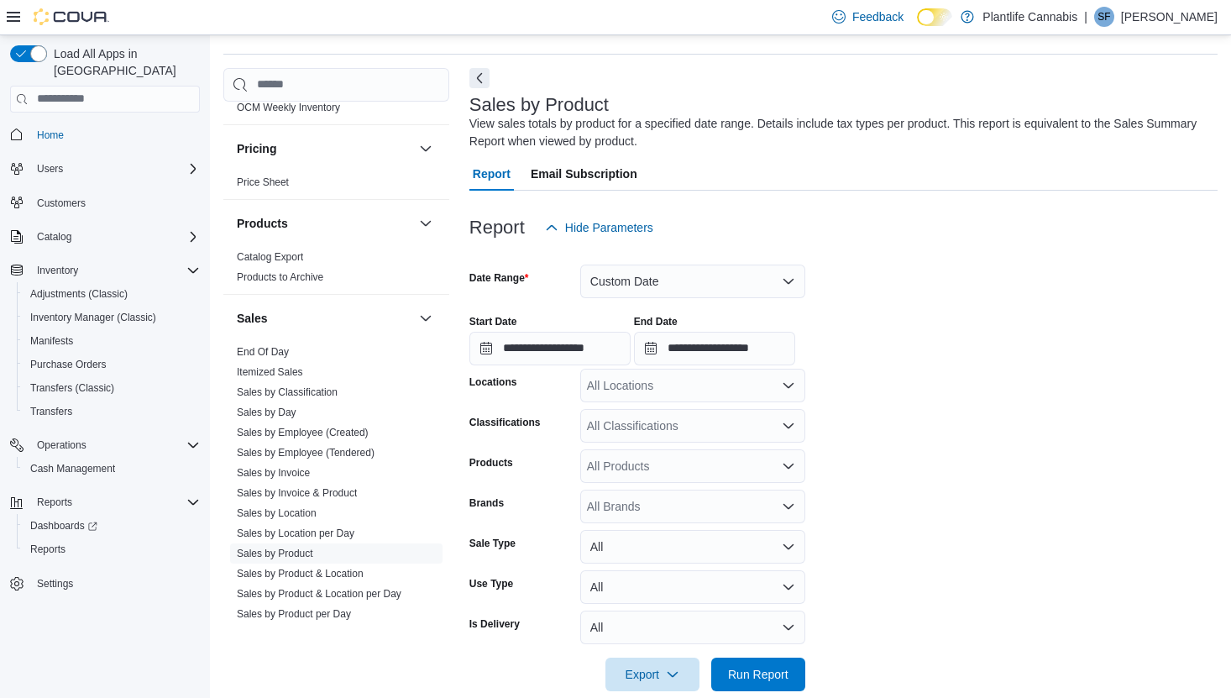
scroll to position [75, 0]
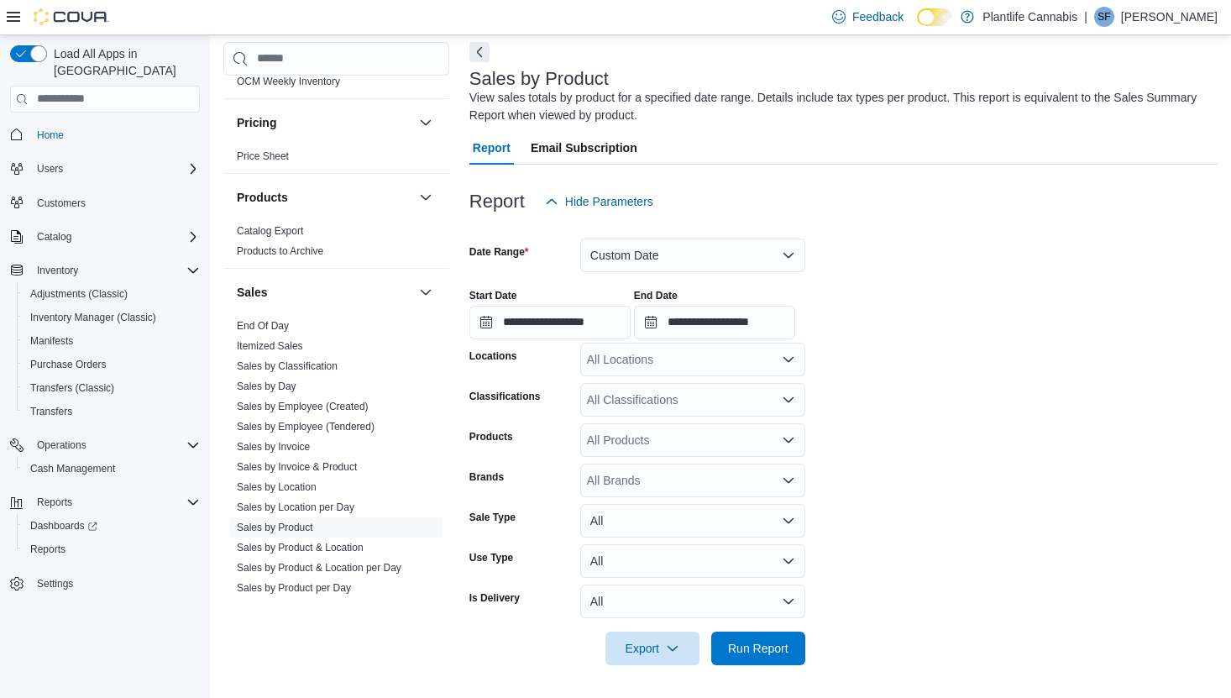
click at [675, 358] on div "All Locations" at bounding box center [692, 359] width 225 height 34
type input "**"
click at [682, 388] on div "Okotoks" at bounding box center [692, 387] width 205 height 17
drag, startPoint x: 651, startPoint y: 653, endPoint x: 651, endPoint y: 632, distance: 21.0
click at [651, 653] on span "Export" at bounding box center [652, 647] width 74 height 34
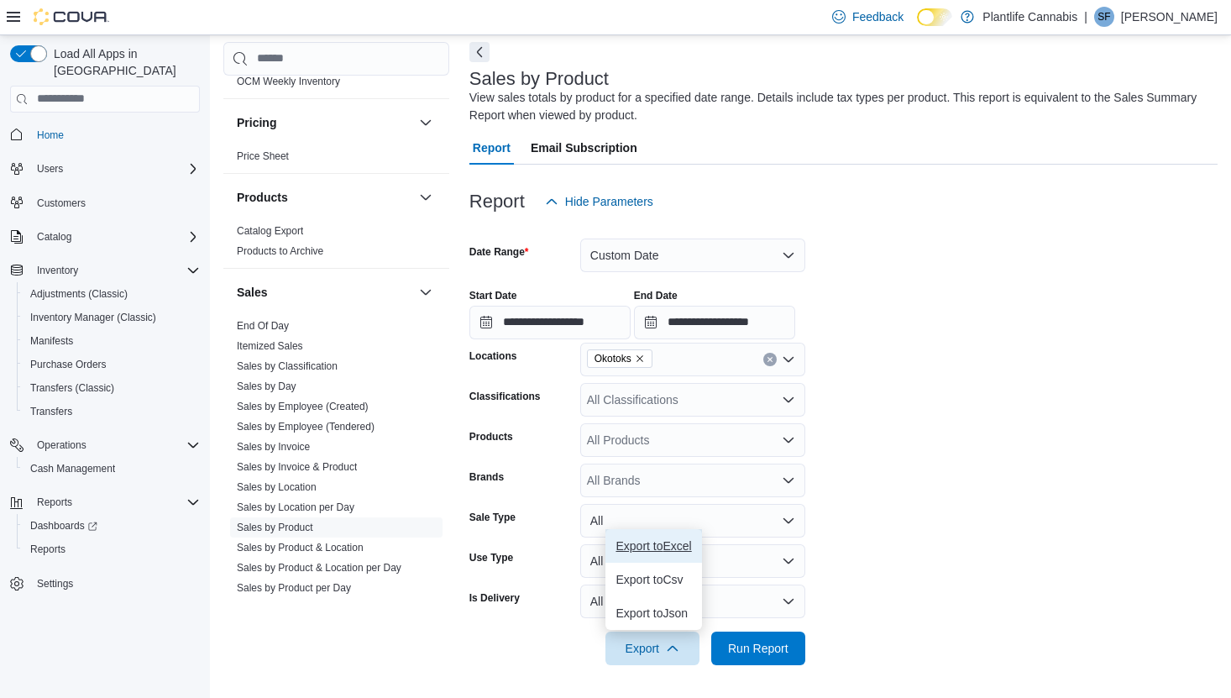
click at [676, 546] on span "Export to Excel" at bounding box center [653, 545] width 76 height 13
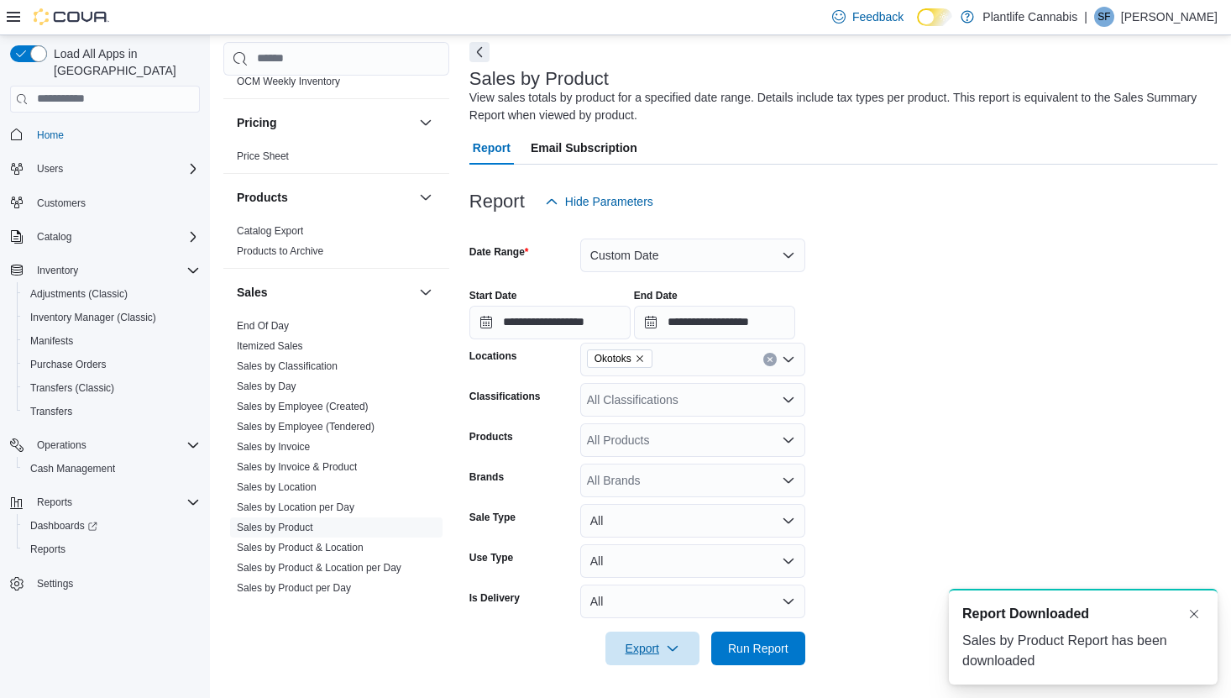
scroll to position [0, 0]
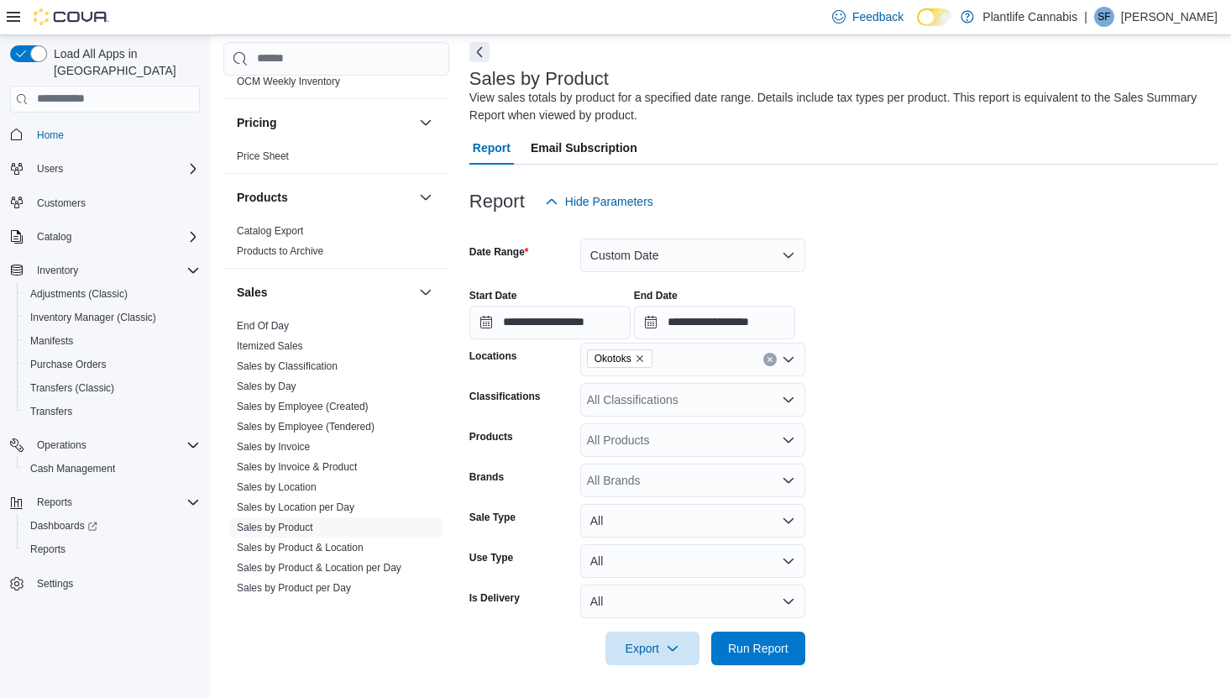
click at [643, 358] on icon "Remove Okotoks from selection in this group" at bounding box center [639, 358] width 7 height 7
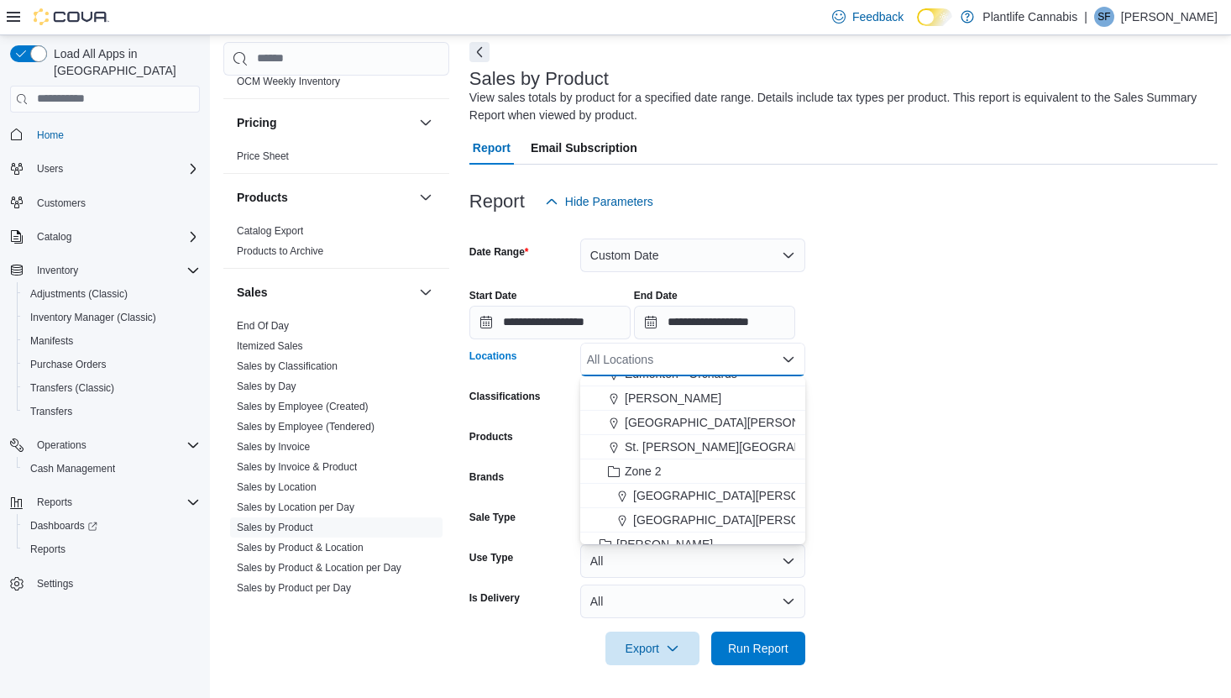
scroll to position [167, 0]
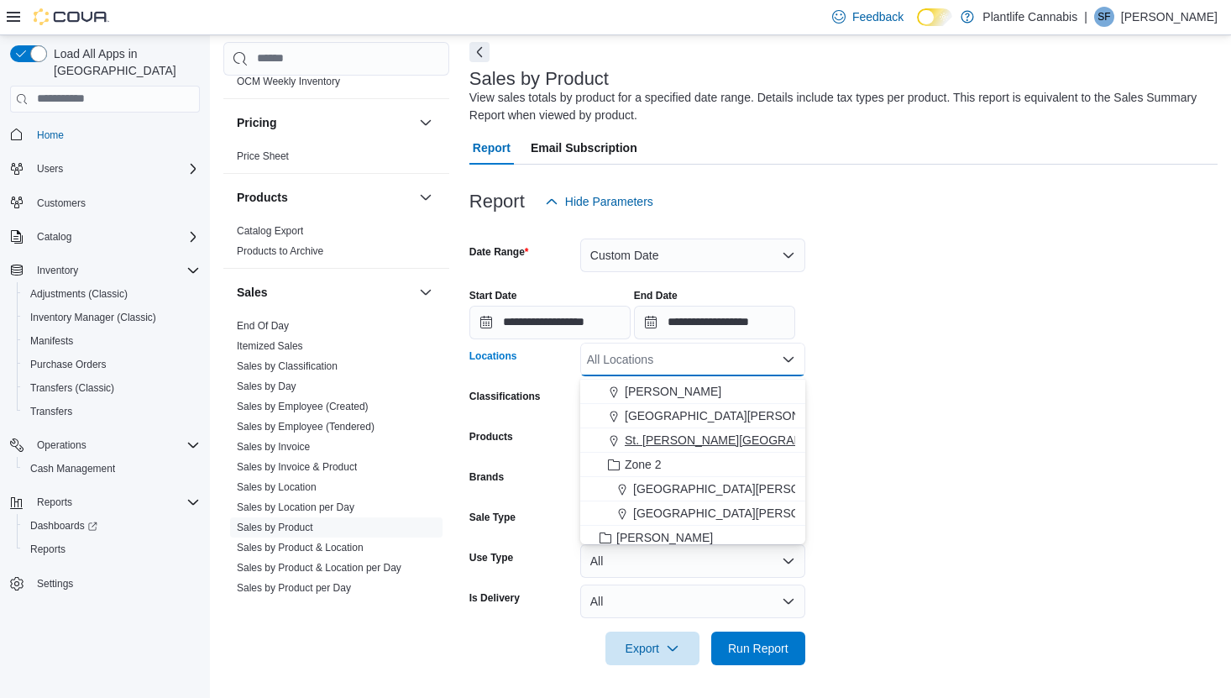
click at [716, 434] on span "St. Albert - Jensen Lakes" at bounding box center [743, 439] width 237 height 17
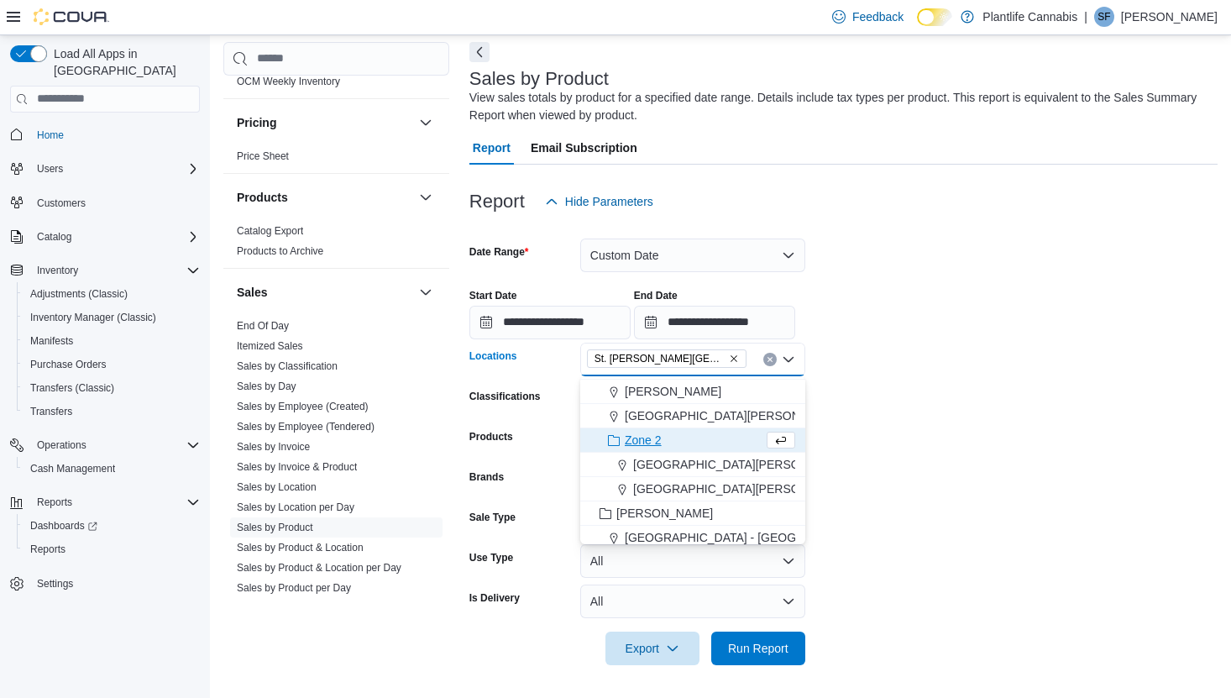
drag, startPoint x: 893, startPoint y: 437, endPoint x: 877, endPoint y: 456, distance: 25.0
click at [893, 437] on form "**********" at bounding box center [843, 441] width 748 height 447
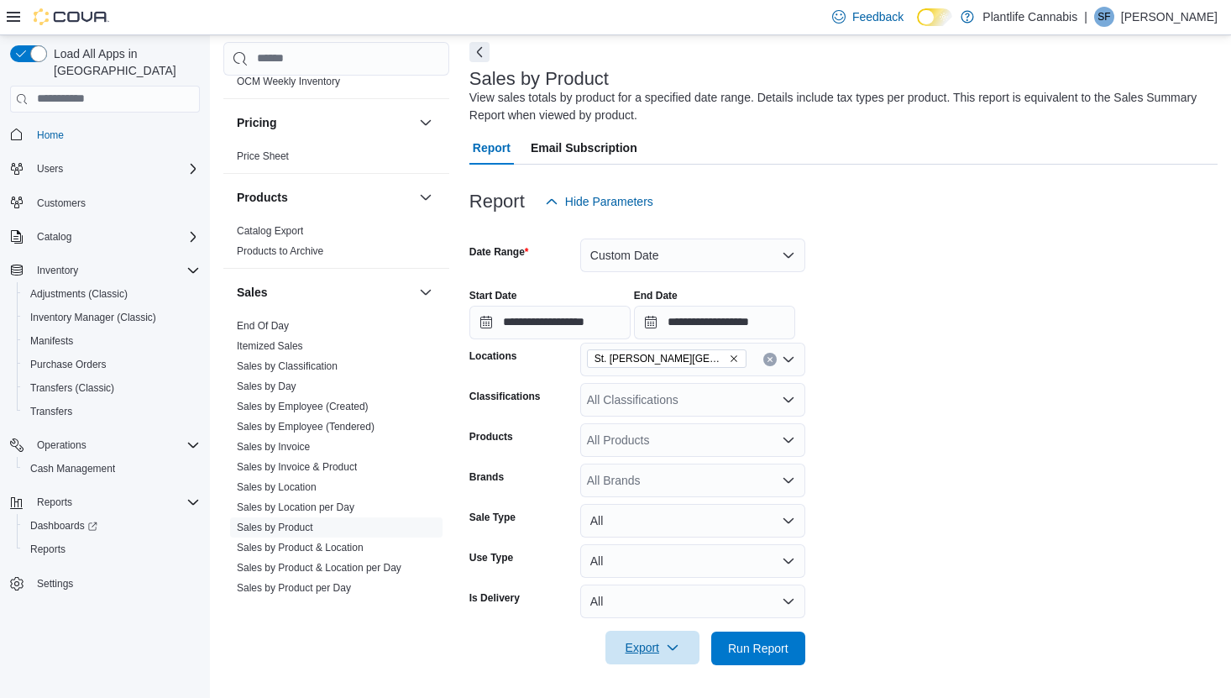
click at [631, 643] on span "Export" at bounding box center [652, 647] width 74 height 34
click at [663, 546] on span "Export to Excel" at bounding box center [653, 545] width 76 height 13
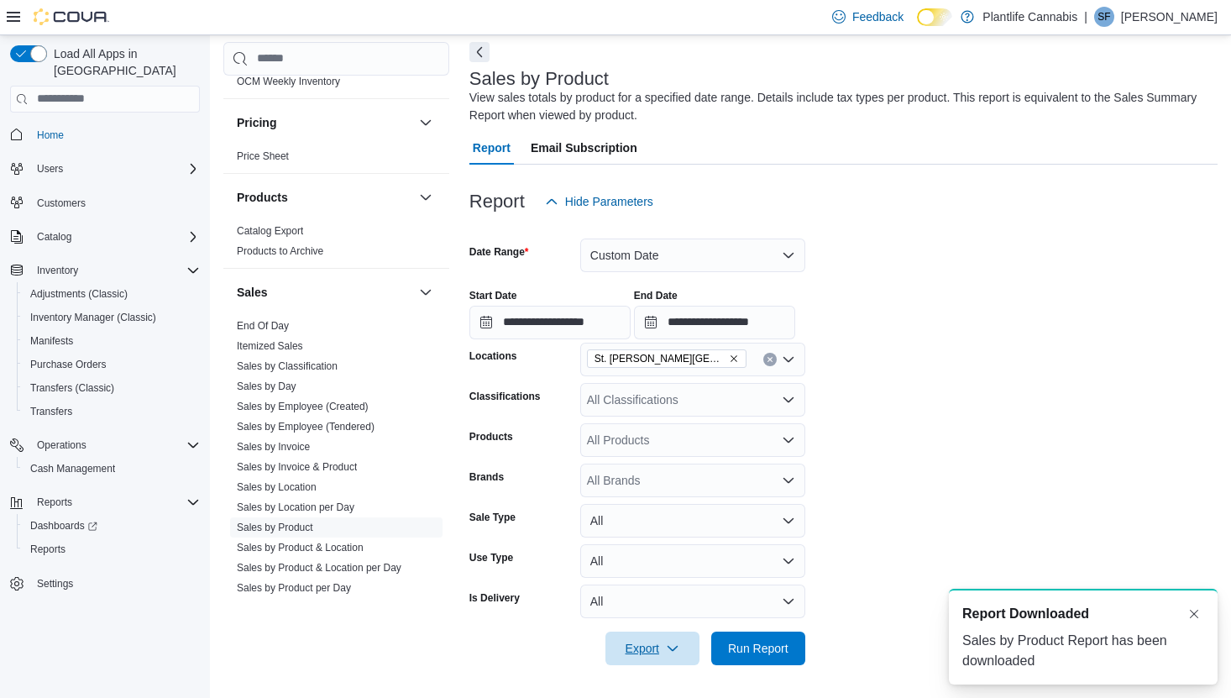
scroll to position [0, 0]
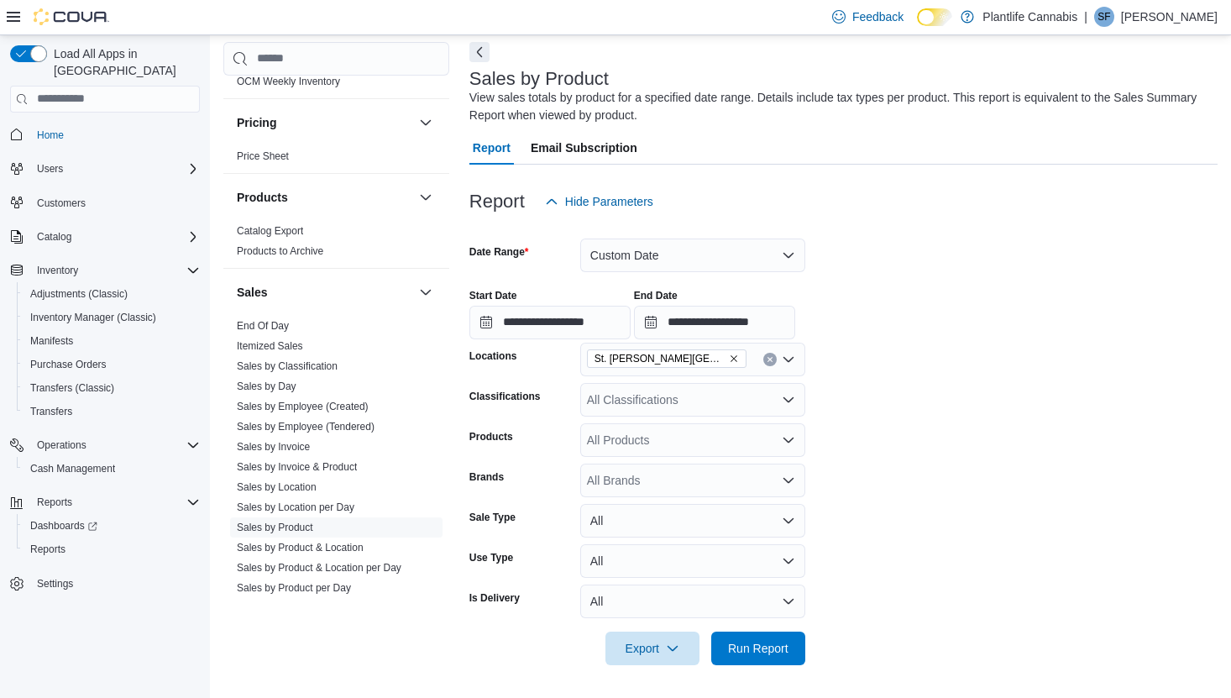
click at [729, 356] on icon "Remove St. Albert - Jensen Lakes from selection in this group" at bounding box center [734, 358] width 10 height 10
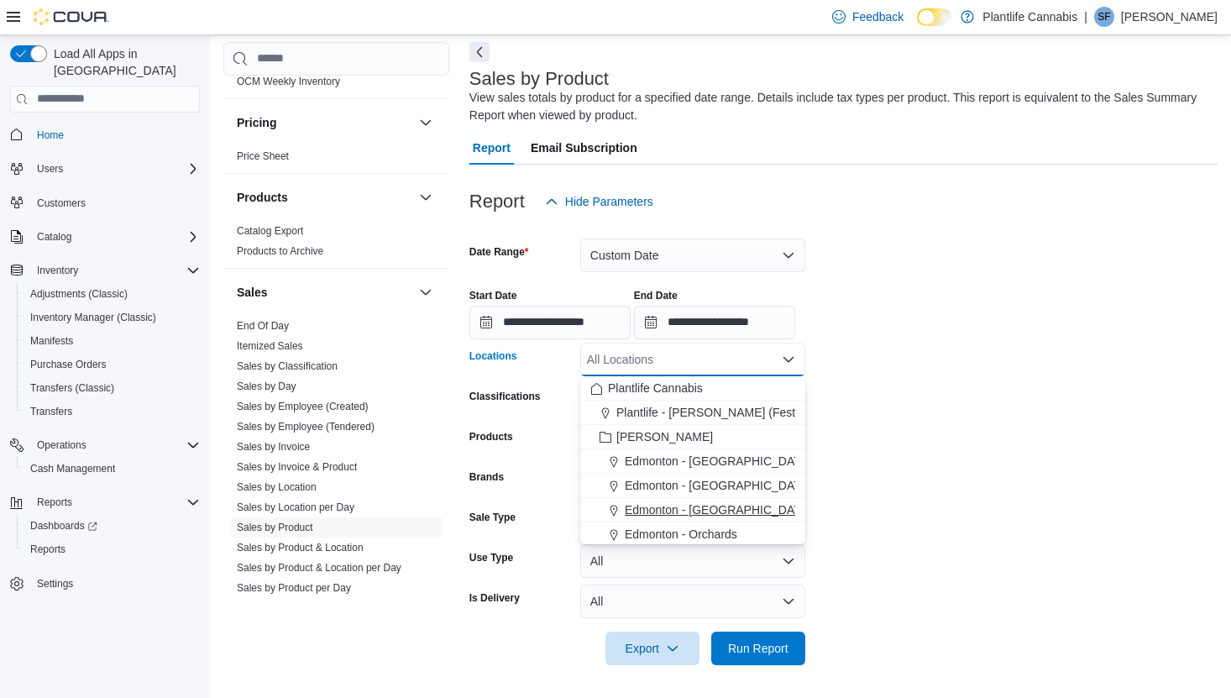
click at [736, 504] on span "Edmonton - Jagare Ridge" at bounding box center [718, 509] width 186 height 17
drag, startPoint x: 934, startPoint y: 460, endPoint x: 860, endPoint y: 532, distance: 103.3
click at [932, 461] on form "**********" at bounding box center [843, 441] width 748 height 447
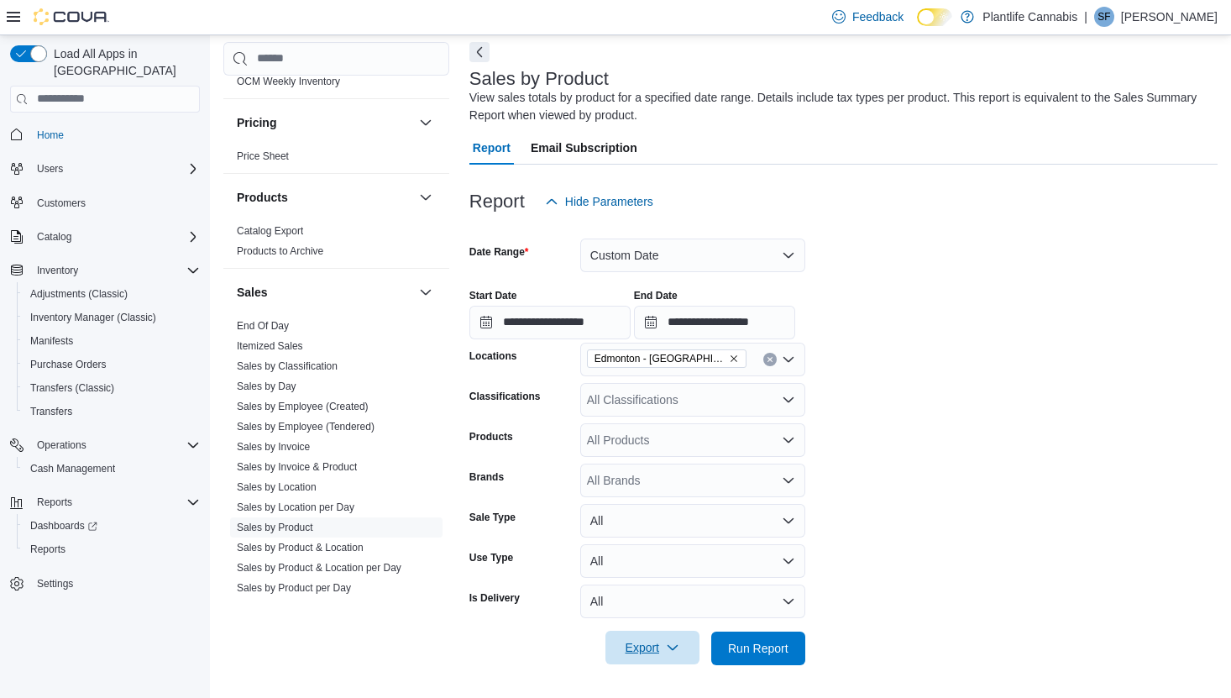
drag, startPoint x: 660, startPoint y: 648, endPoint x: 654, endPoint y: 639, distance: 10.9
click at [658, 648] on span "Export" at bounding box center [652, 647] width 74 height 34
drag, startPoint x: 654, startPoint y: 545, endPoint x: 688, endPoint y: 544, distance: 33.6
click at [653, 545] on span "Export to Excel" at bounding box center [653, 545] width 76 height 13
